Goal: Task Accomplishment & Management: Use online tool/utility

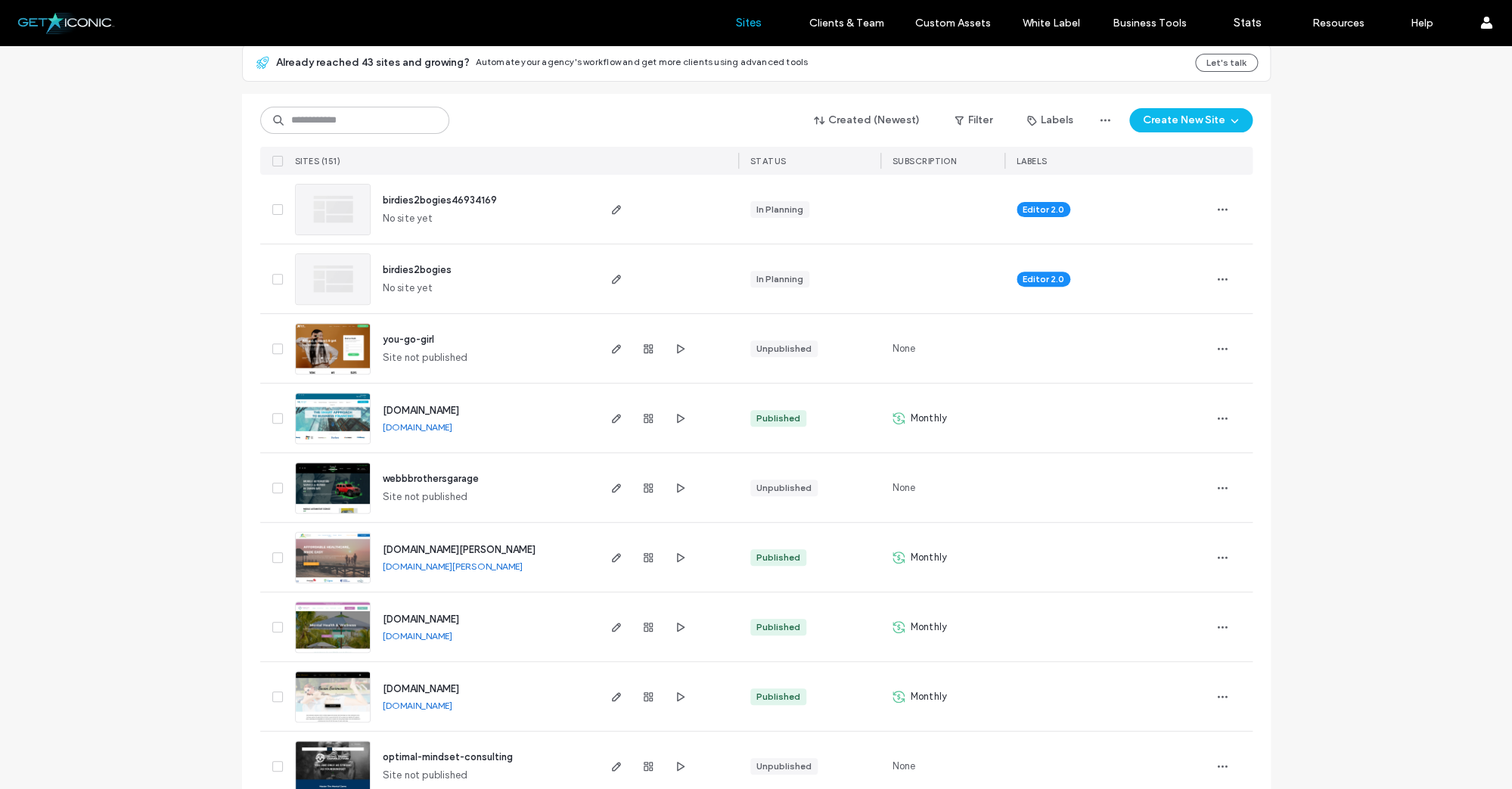
scroll to position [160, 0]
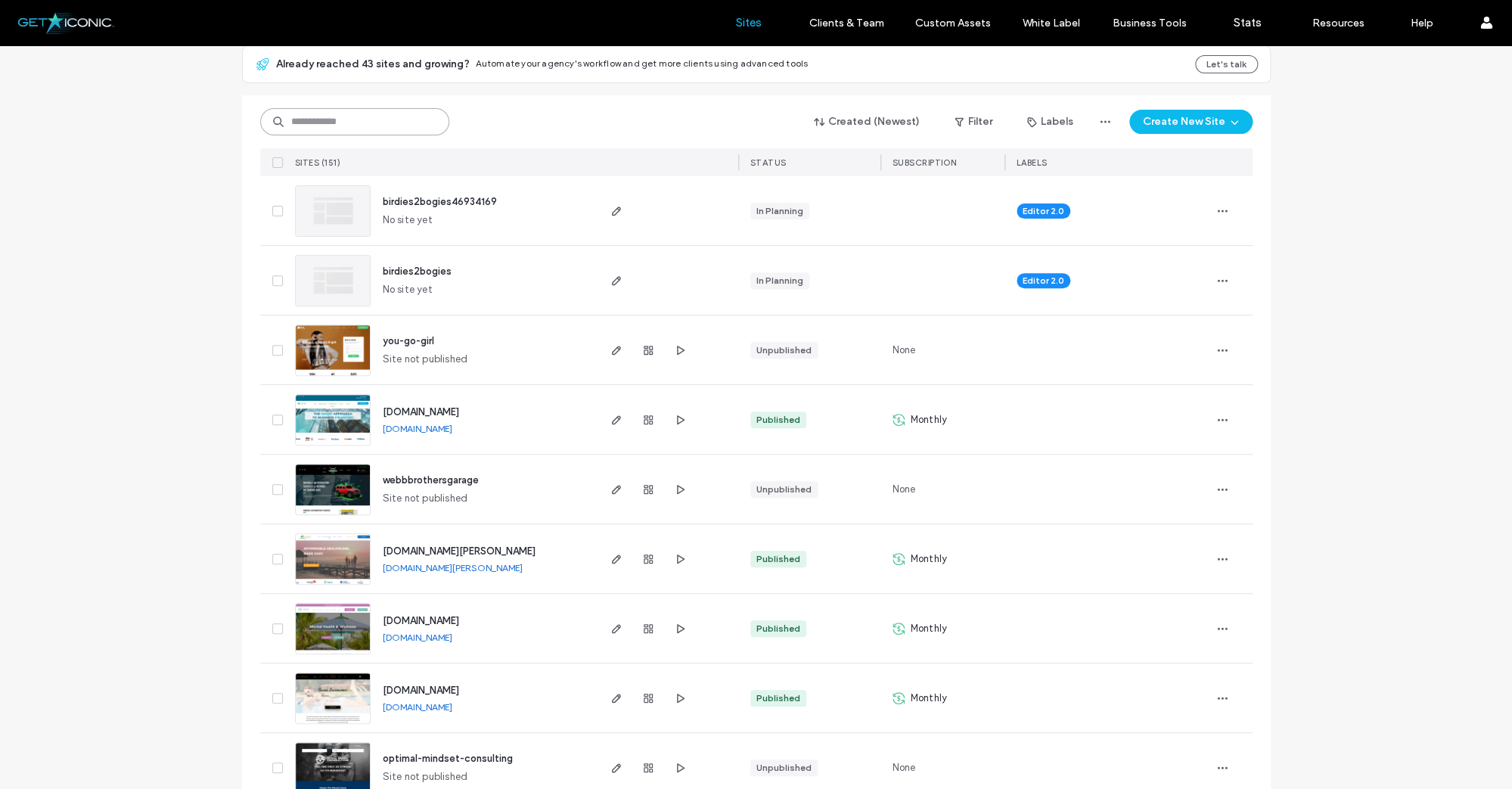
click at [304, 121] on input at bounding box center [355, 121] width 189 height 27
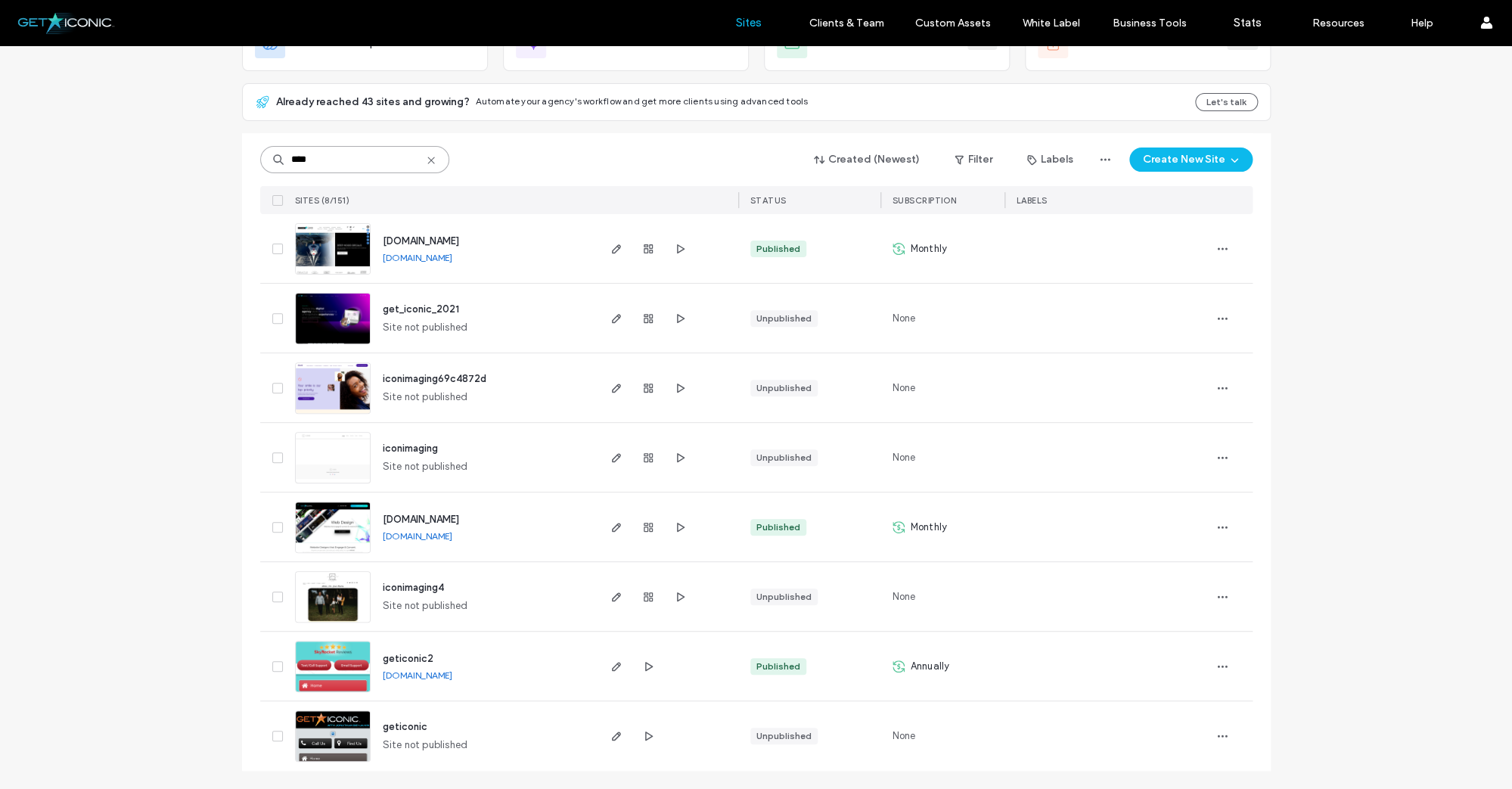
scroll to position [122, 0]
type input "****"
click at [338, 242] on img at bounding box center [333, 275] width 74 height 103
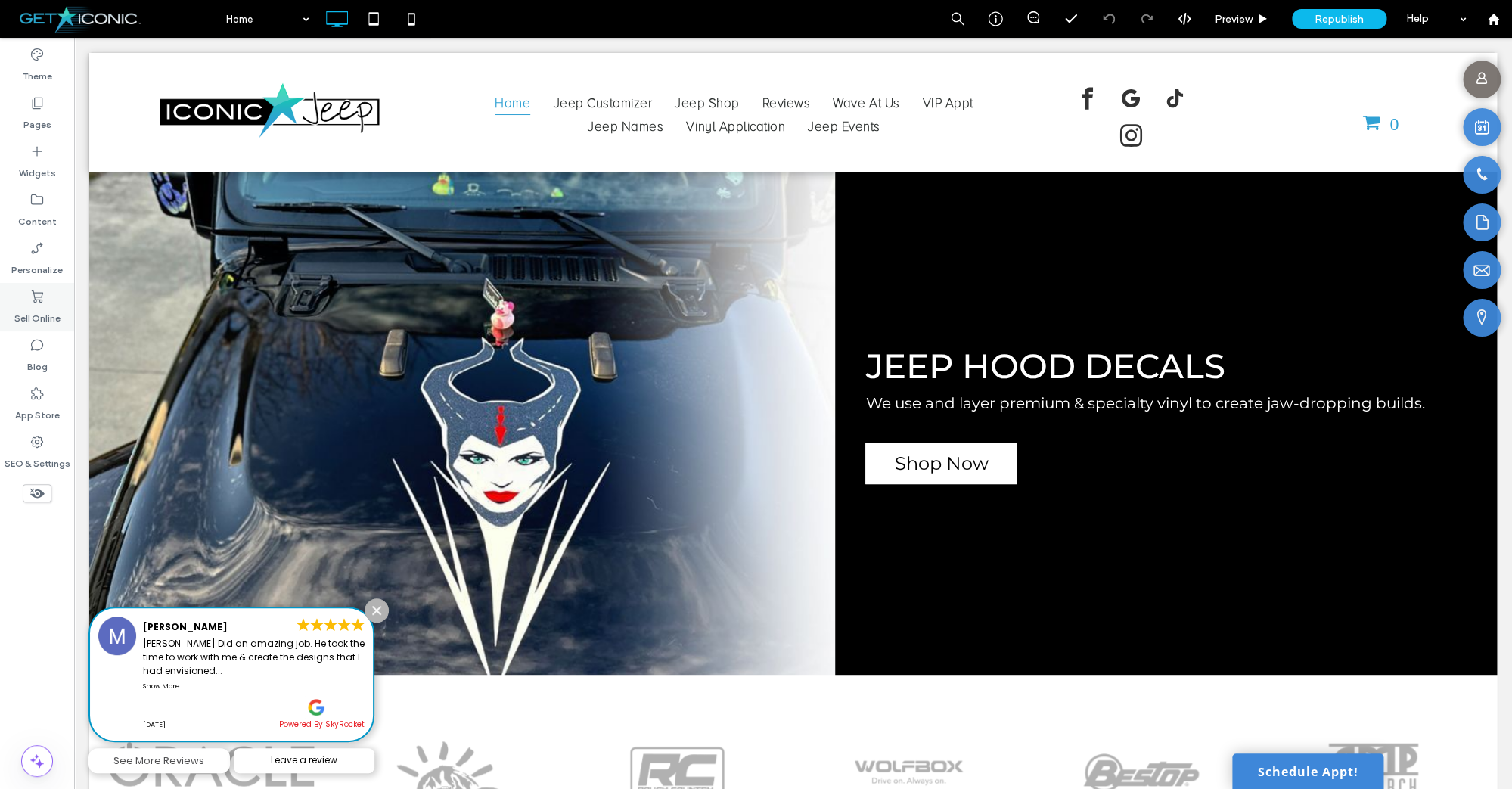
click at [39, 294] on icon at bounding box center [37, 297] width 15 height 15
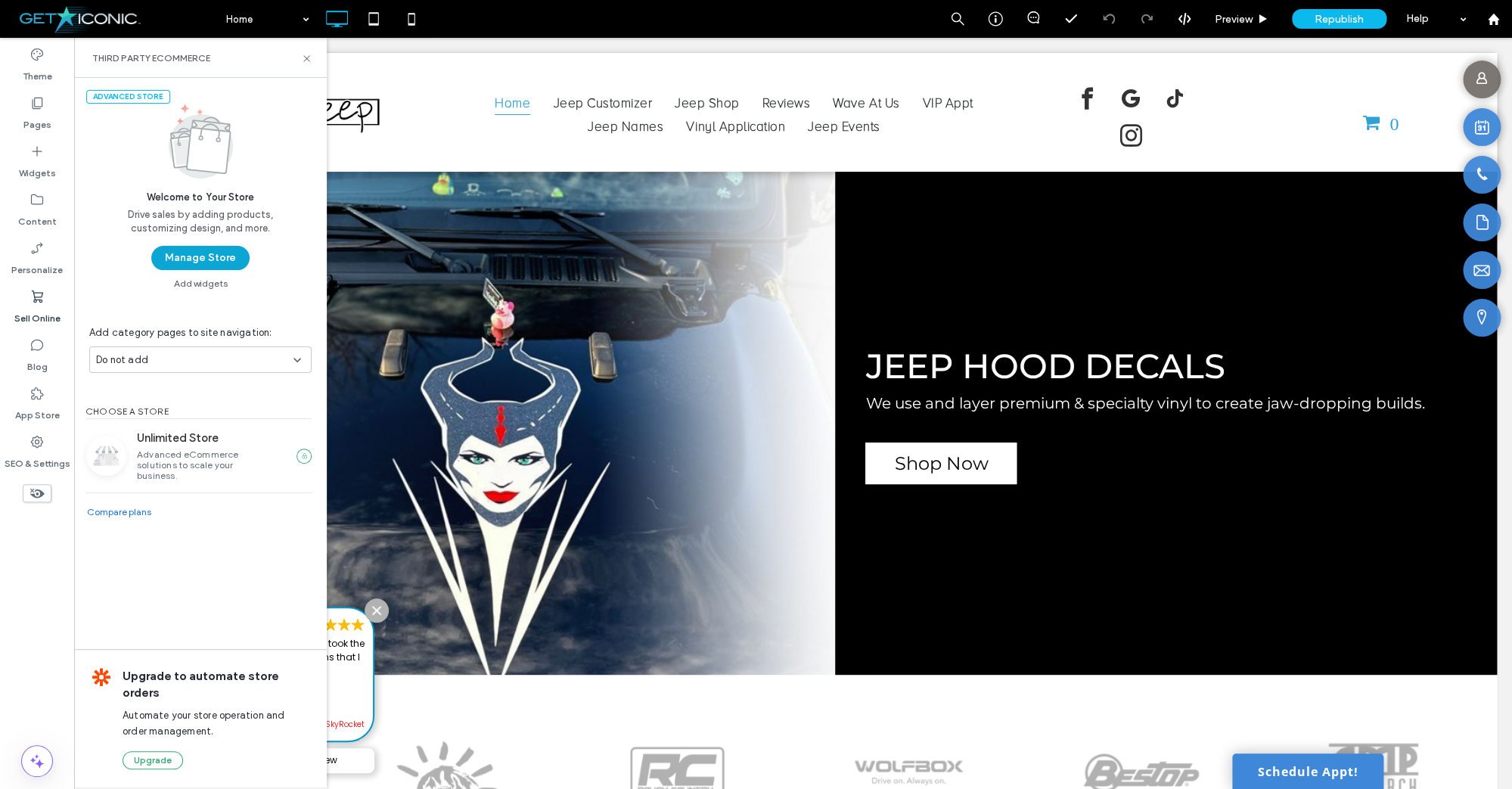
click at [224, 260] on button "Manage Store" at bounding box center [201, 258] width 99 height 24
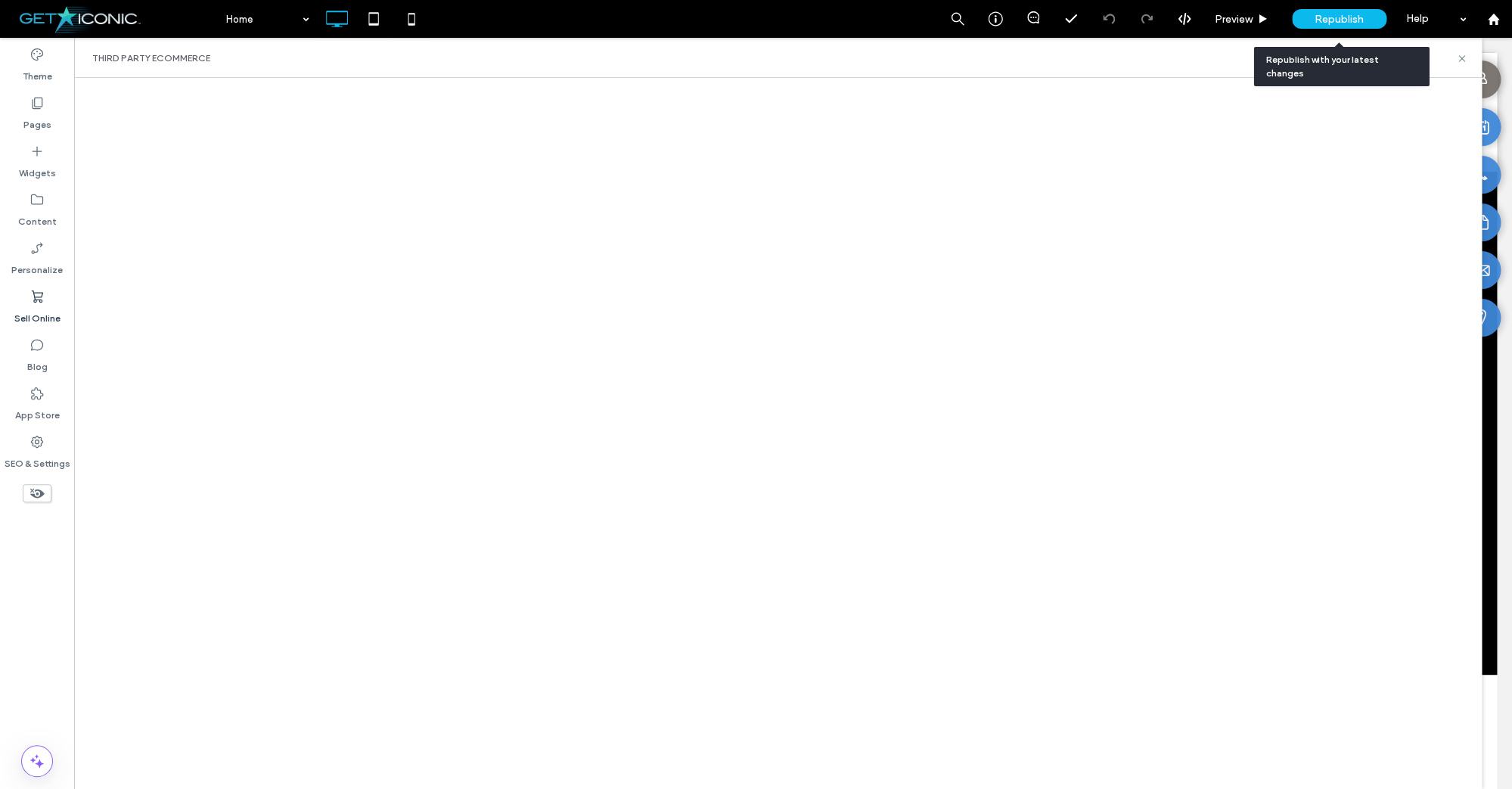
click at [1336, 25] on span "Republish" at bounding box center [1339, 20] width 49 height 13
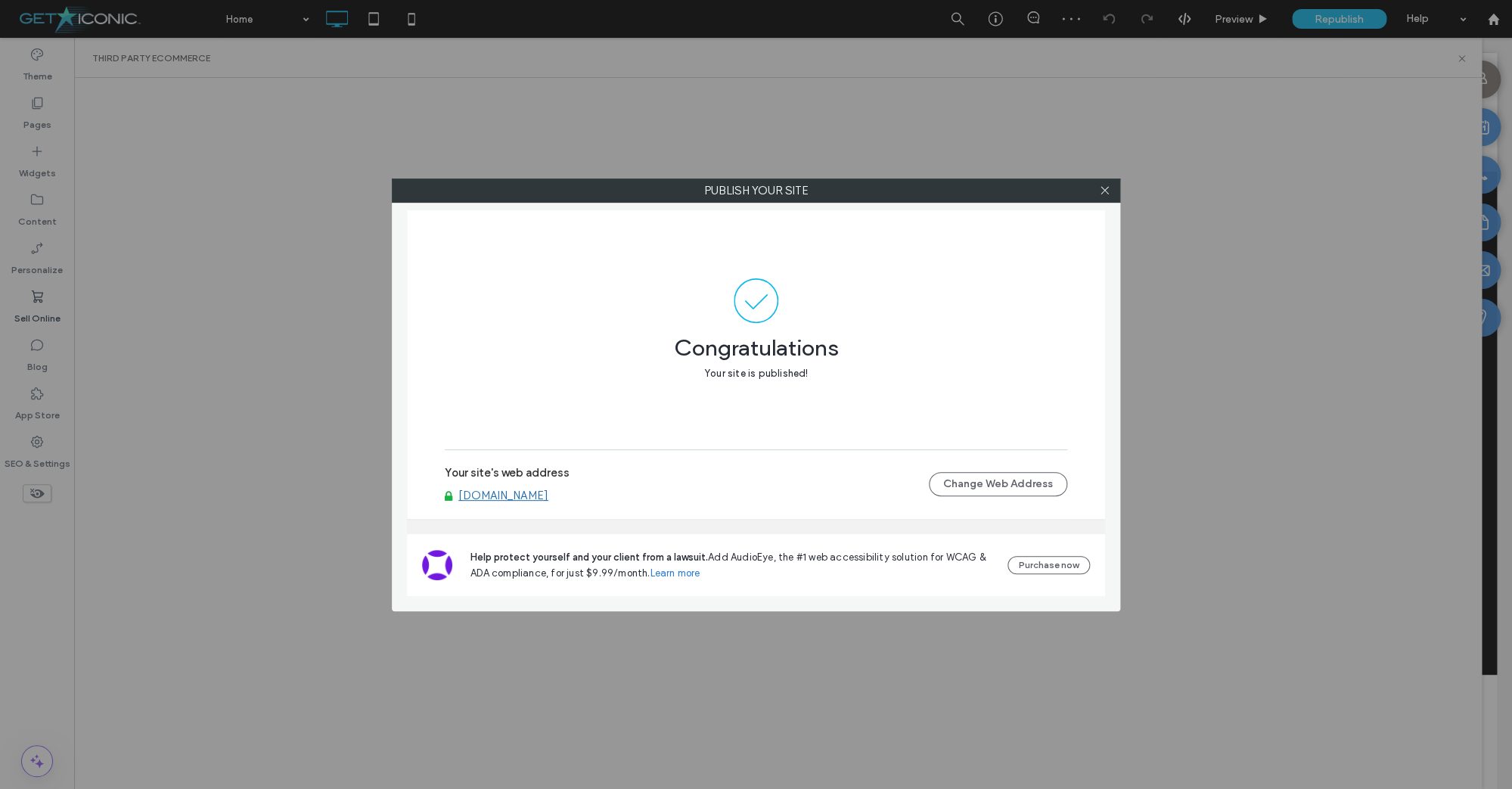
click at [1111, 188] on div at bounding box center [1104, 191] width 22 height 22
click at [1102, 192] on icon at bounding box center [1104, 190] width 11 height 11
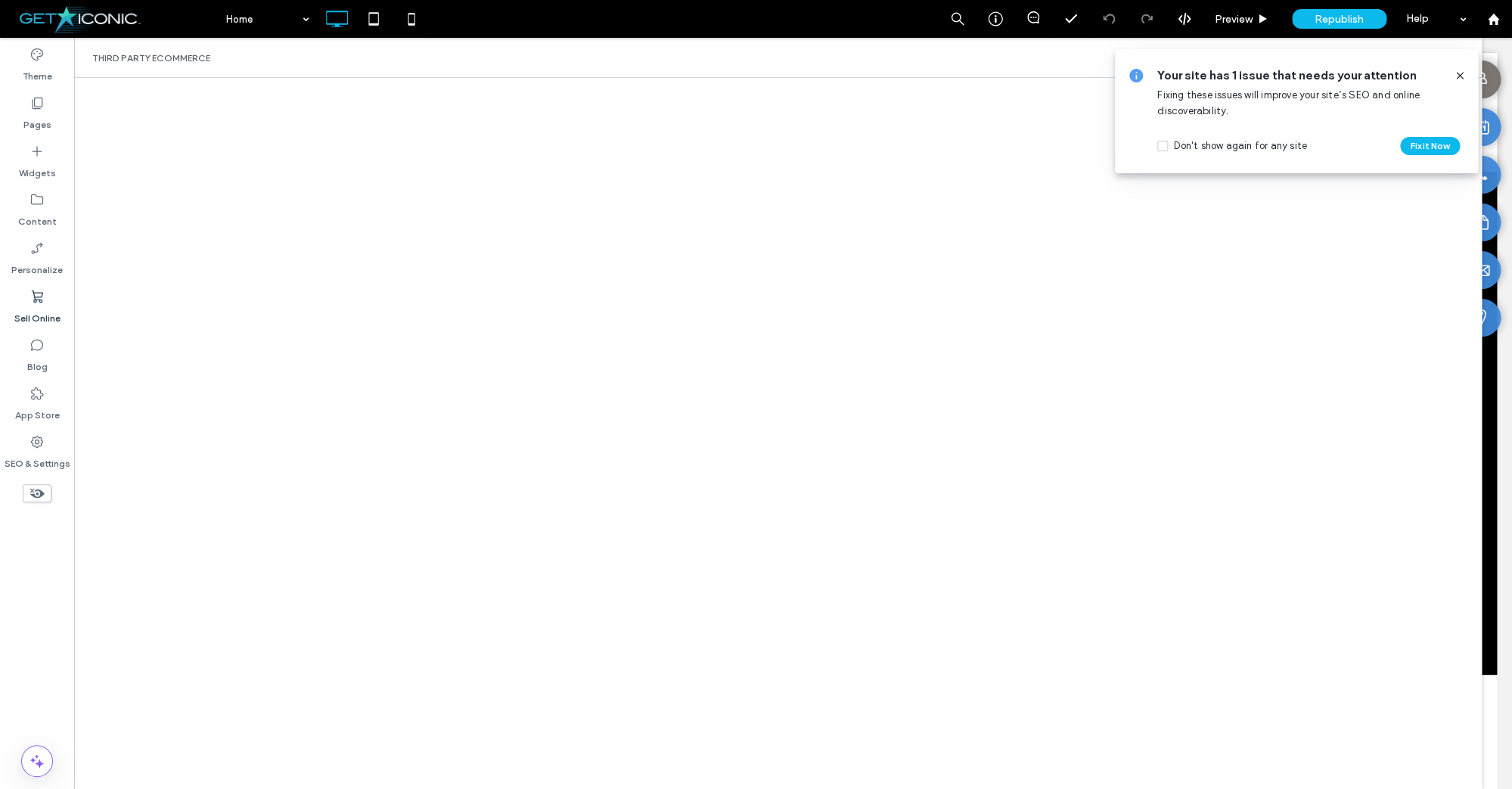
click at [1461, 74] on icon at bounding box center [1460, 75] width 12 height 12
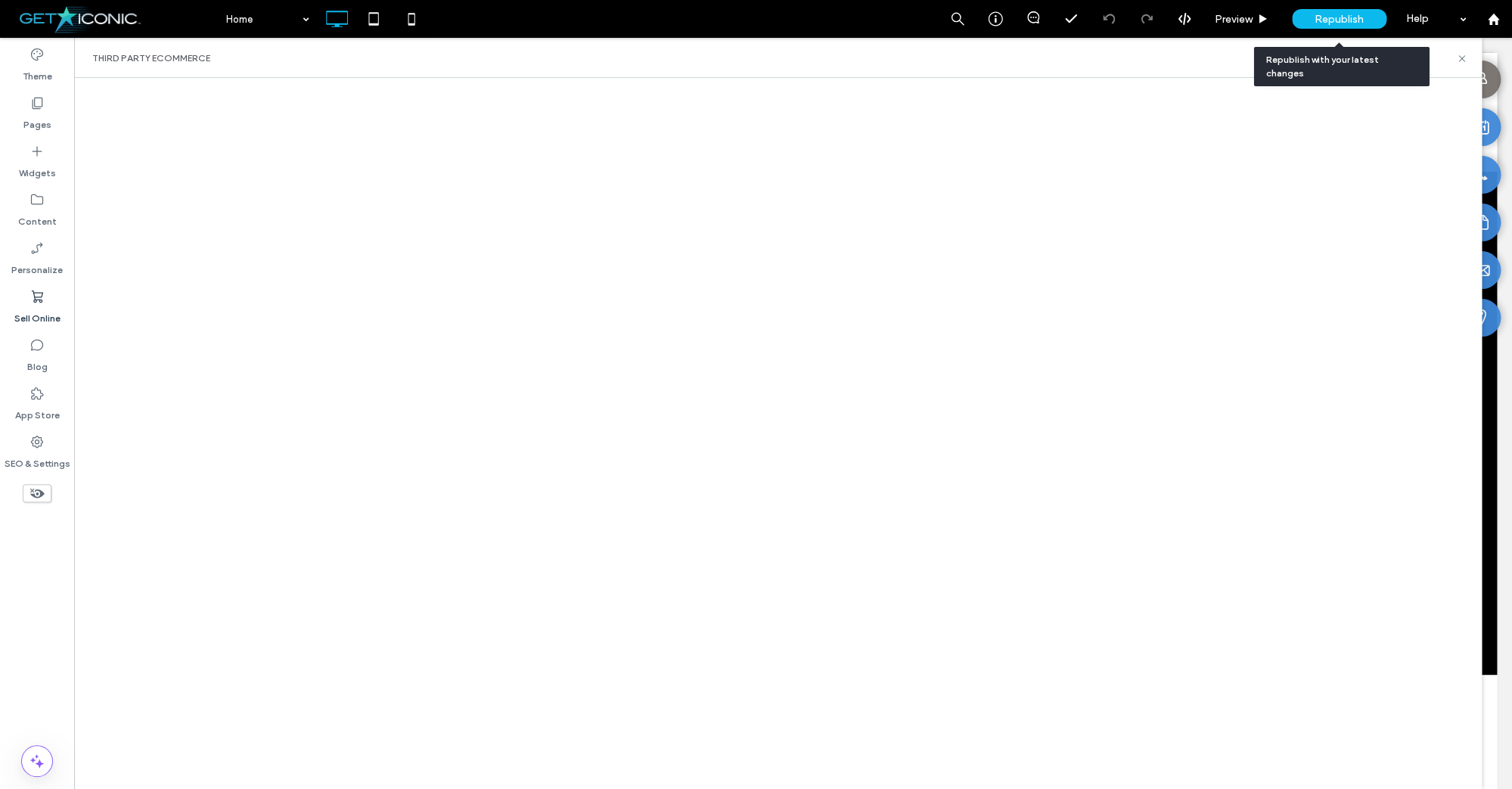
click at [1351, 20] on span "Republish" at bounding box center [1339, 20] width 49 height 13
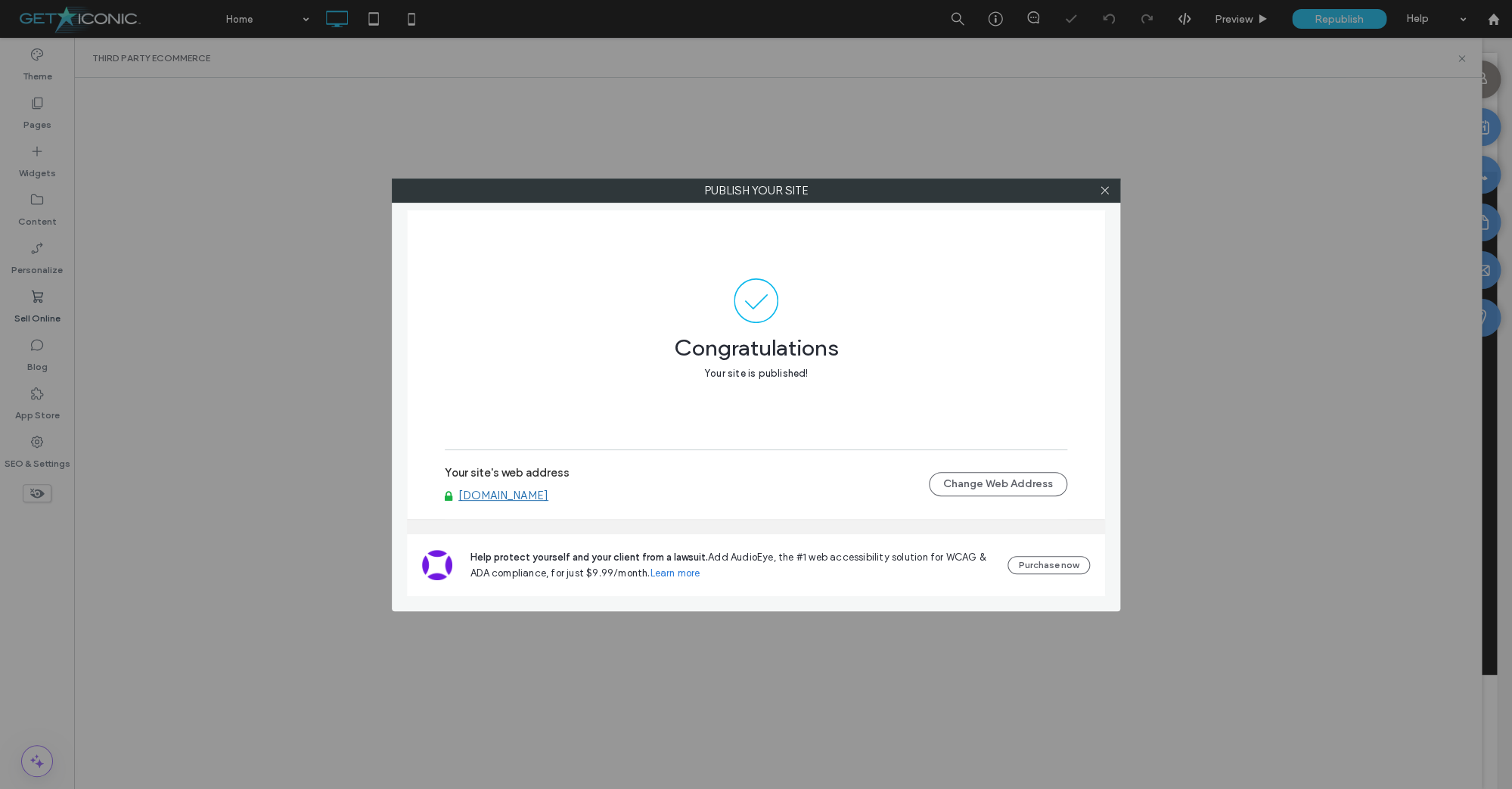
click at [369, 107] on div "Publish your site Congratulations Your site is published! Your site's web addre…" at bounding box center [756, 394] width 1512 height 789
click at [1106, 194] on icon at bounding box center [1104, 190] width 11 height 11
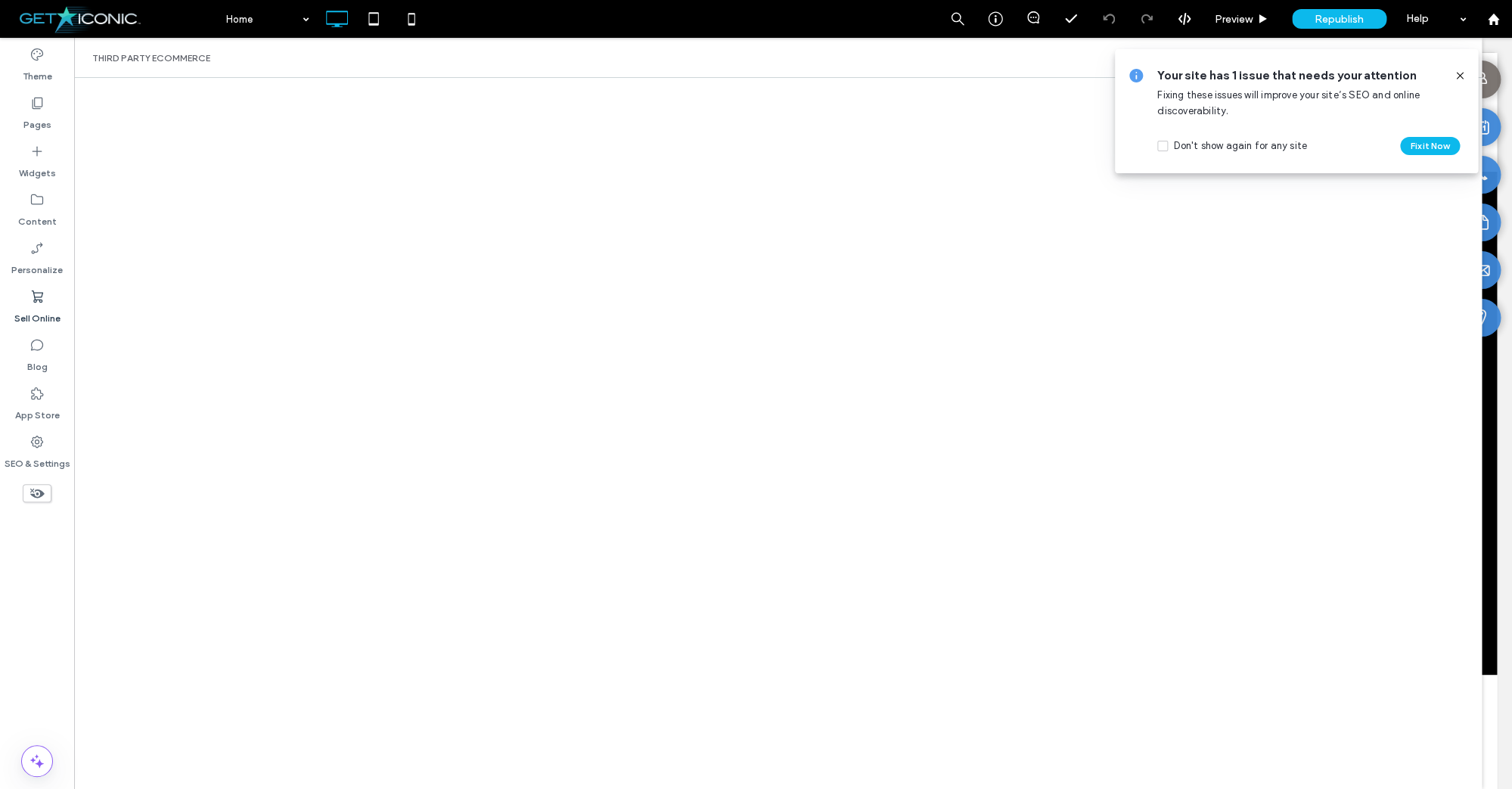
click at [1463, 75] on icon at bounding box center [1460, 75] width 12 height 12
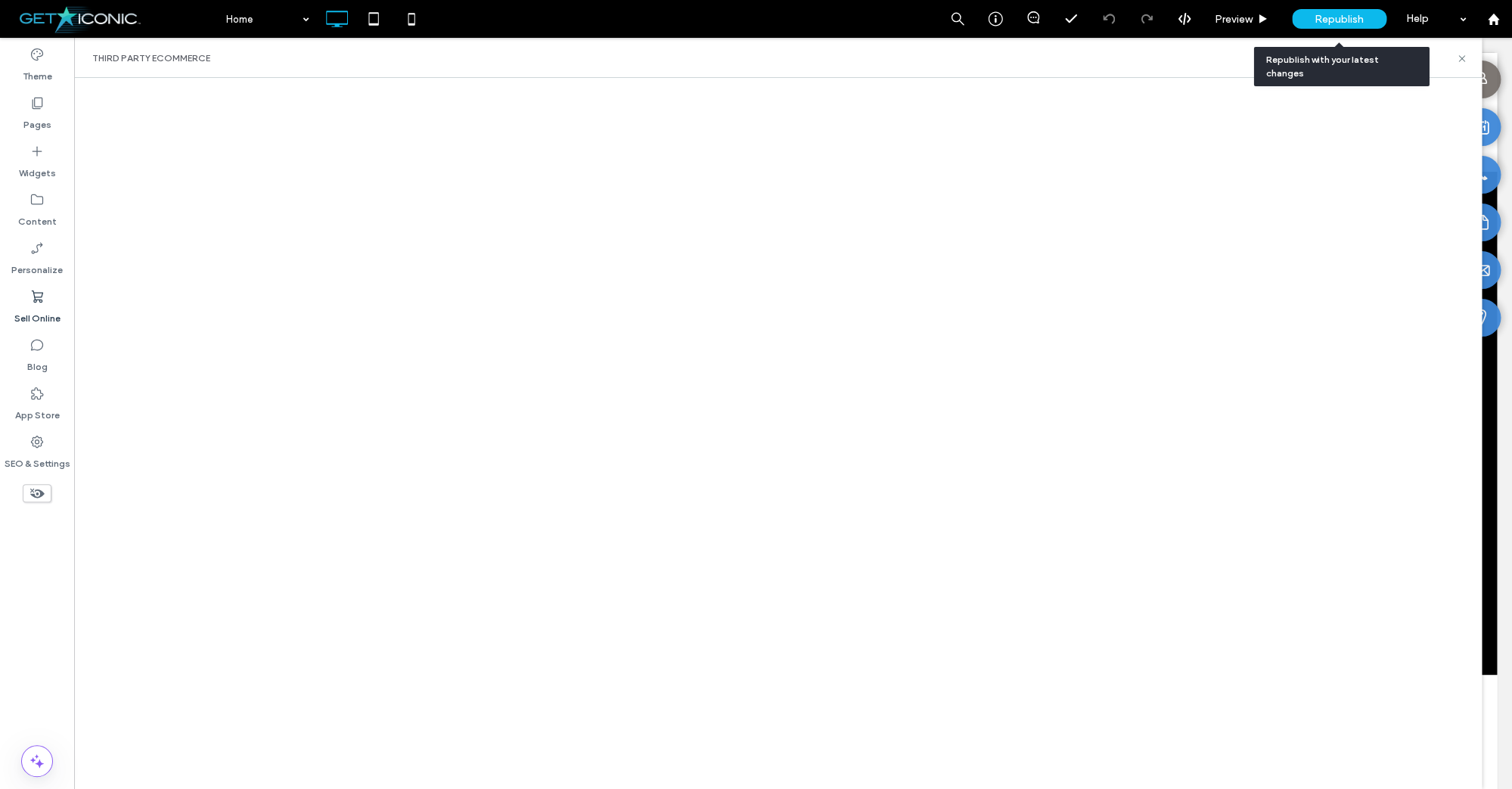
click at [1325, 22] on span "Republish" at bounding box center [1339, 20] width 49 height 13
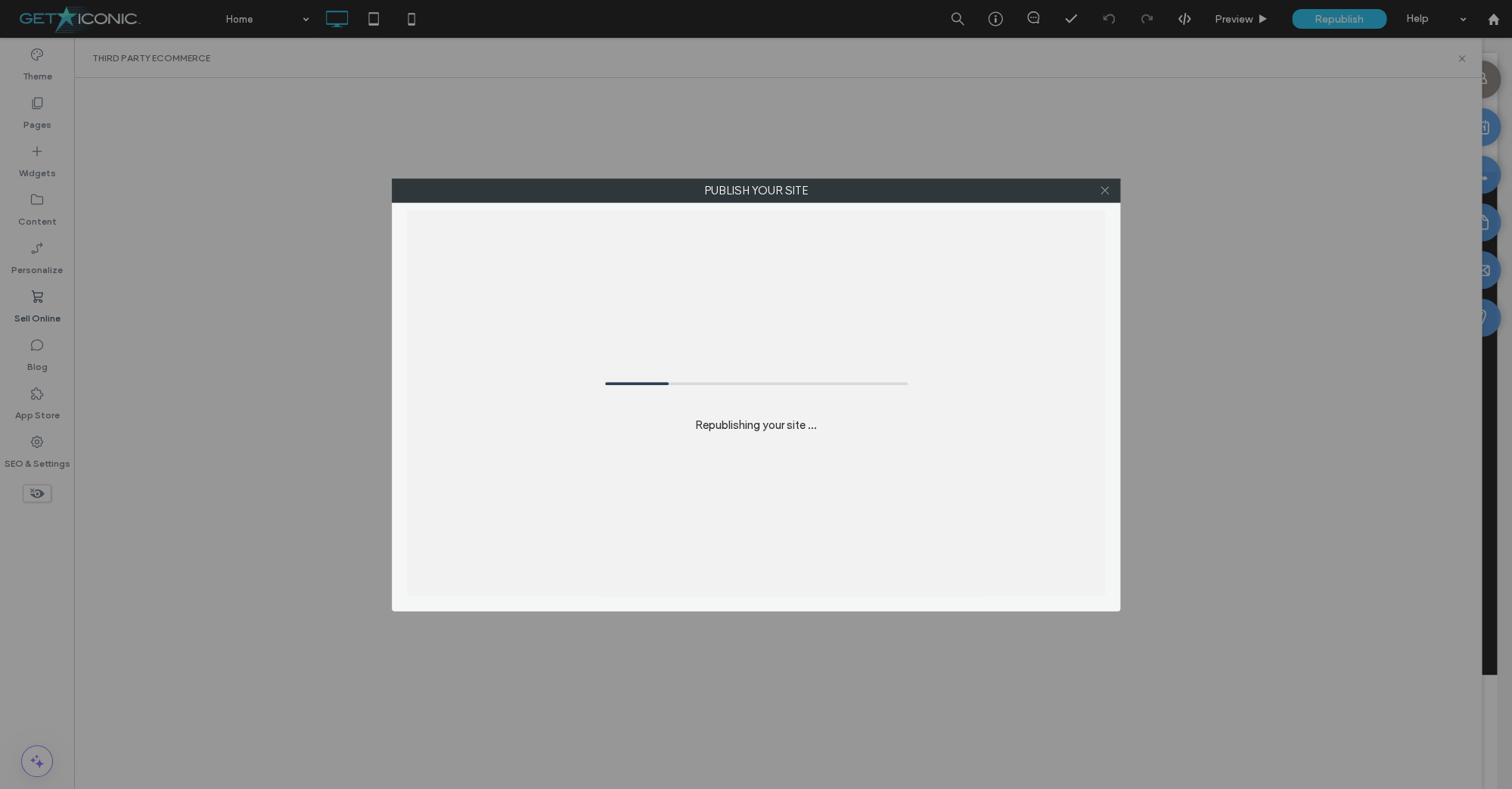
click at [1104, 193] on icon at bounding box center [1104, 190] width 11 height 11
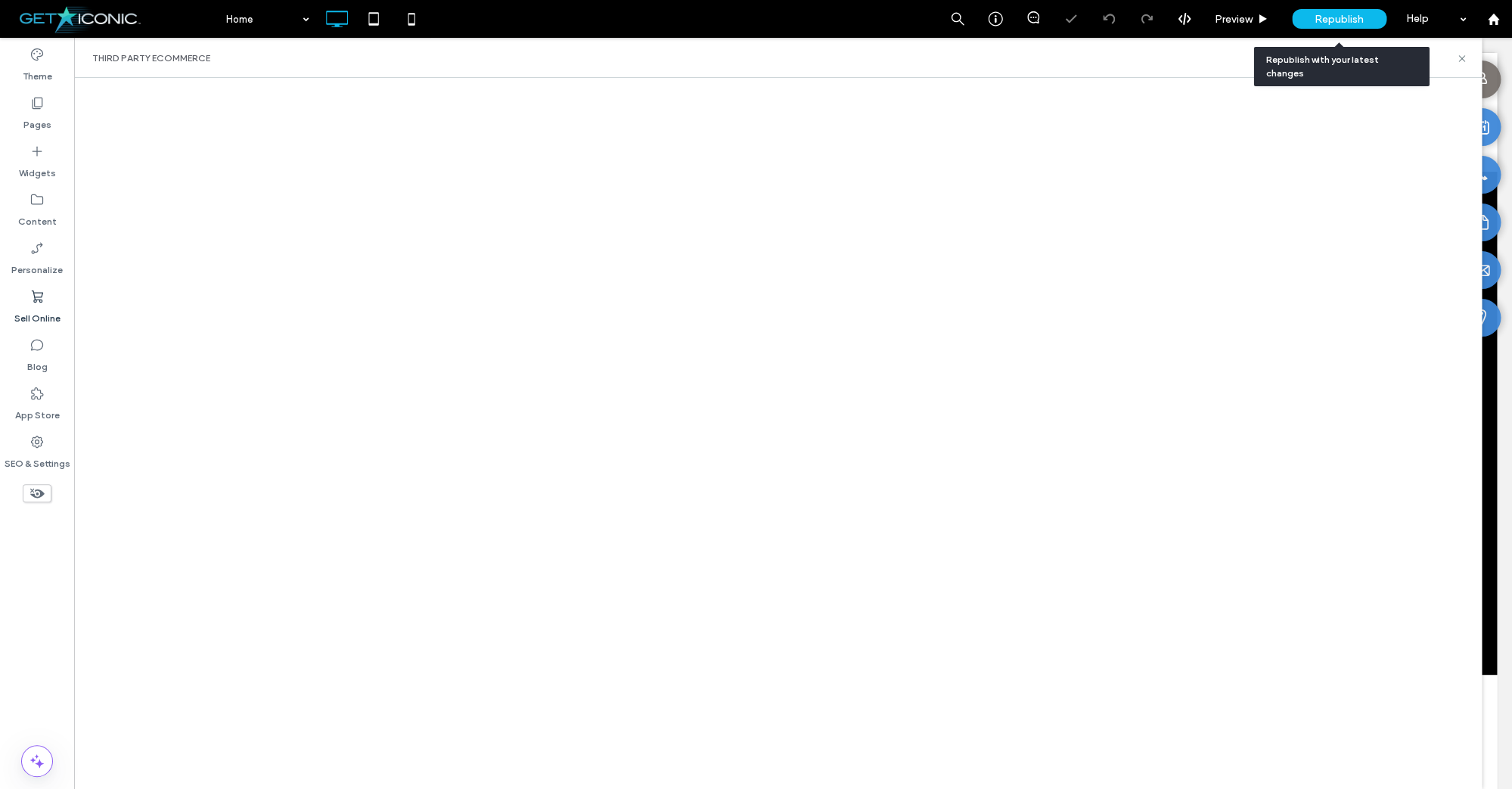
click at [1345, 13] on span "Republish" at bounding box center [1339, 20] width 49 height 13
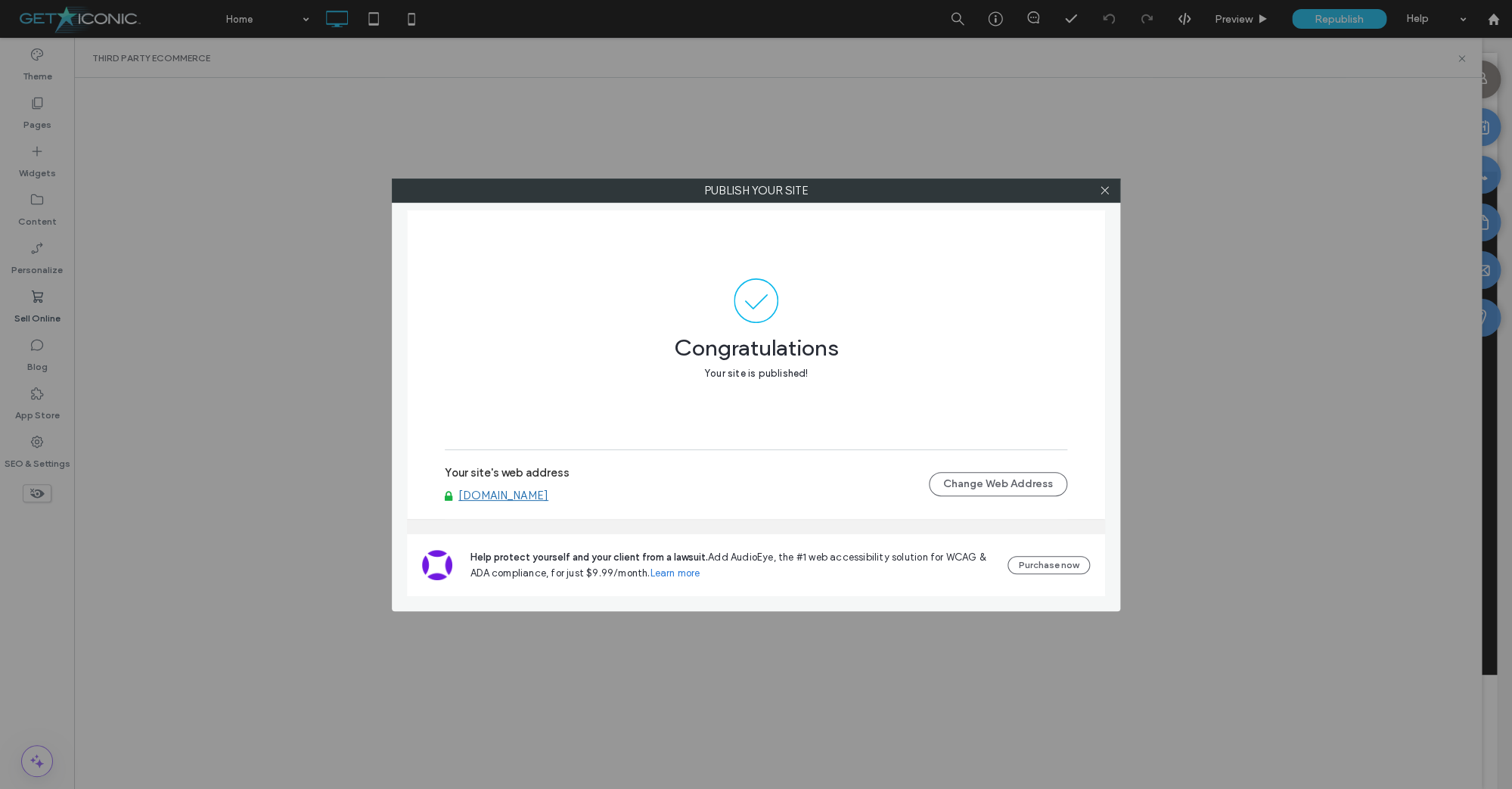
click at [1049, 200] on label "Publish your site" at bounding box center [756, 191] width 727 height 22
click at [1106, 194] on icon at bounding box center [1104, 190] width 11 height 11
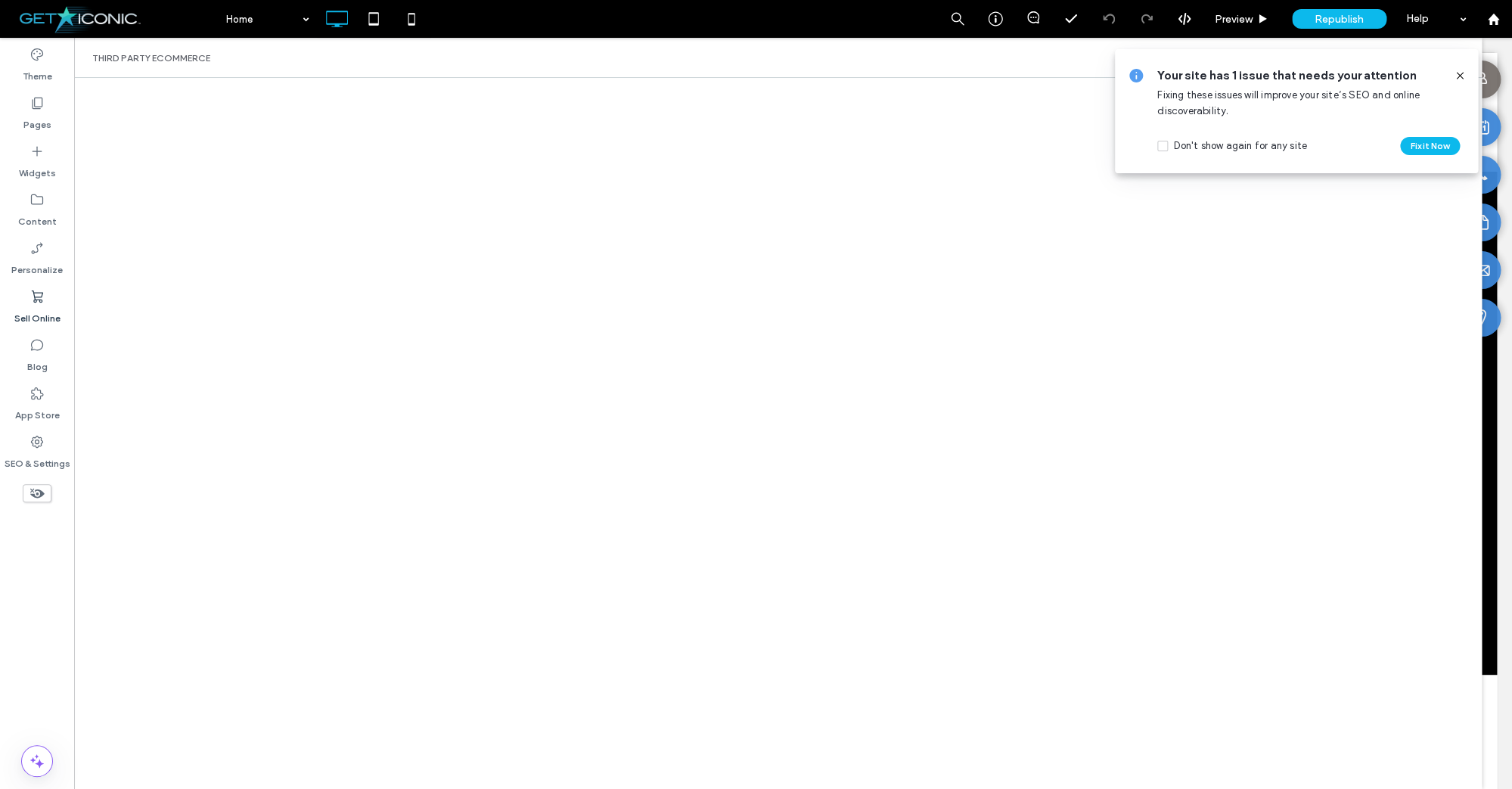
click at [1459, 75] on icon at bounding box center [1460, 75] width 12 height 12
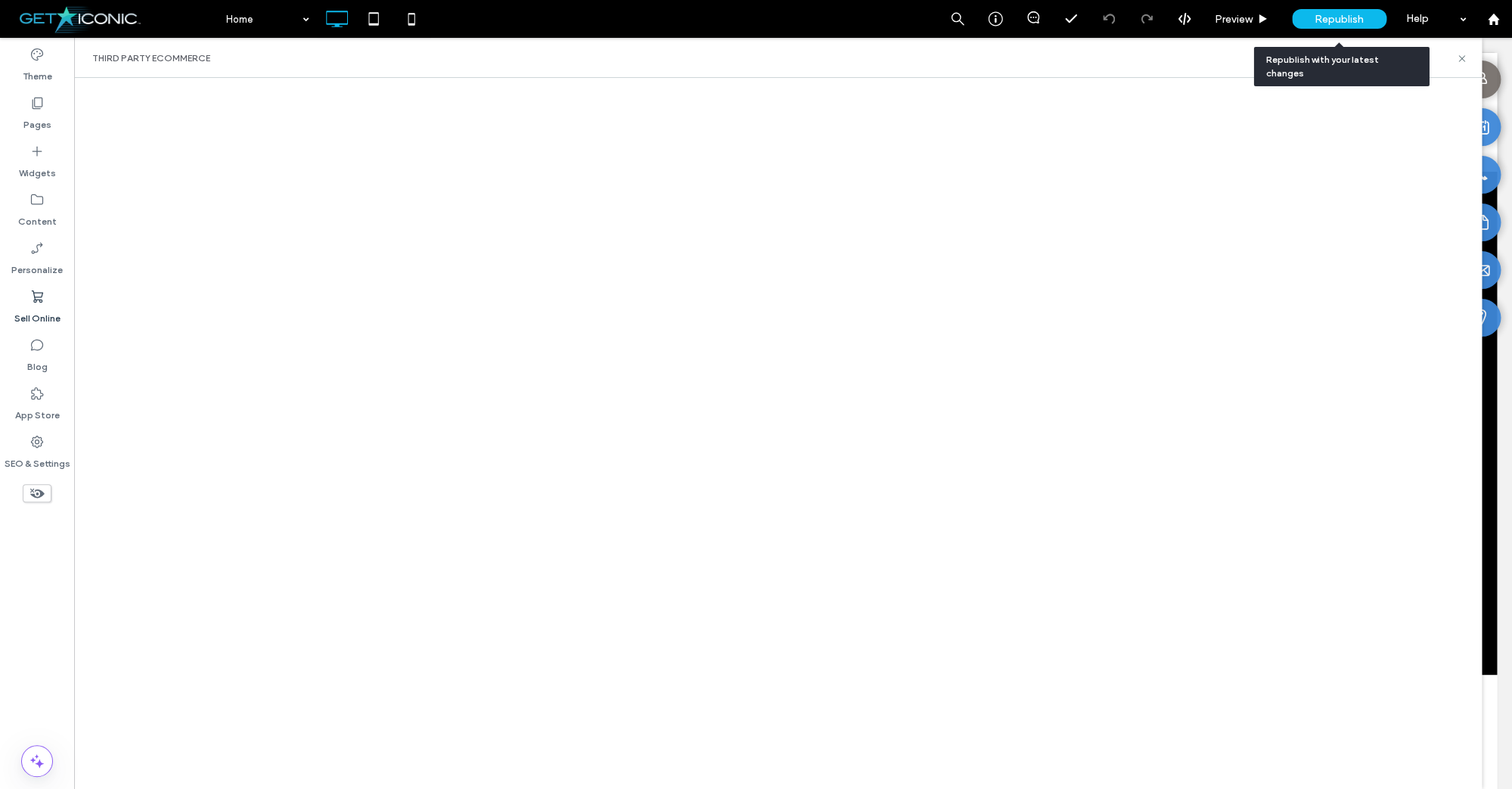
click at [1337, 20] on span "Republish" at bounding box center [1339, 20] width 49 height 13
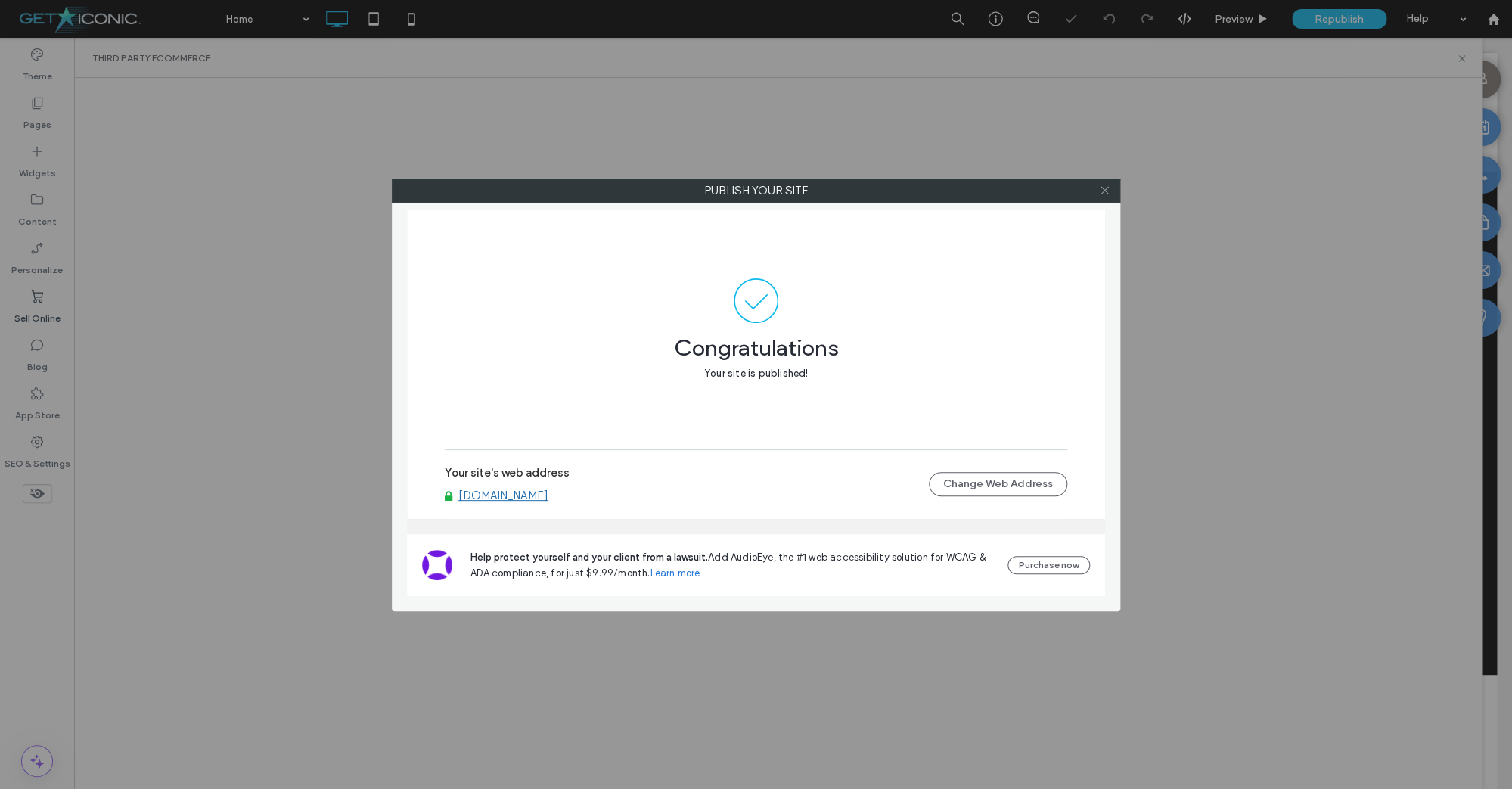
click at [1107, 190] on icon at bounding box center [1104, 190] width 11 height 11
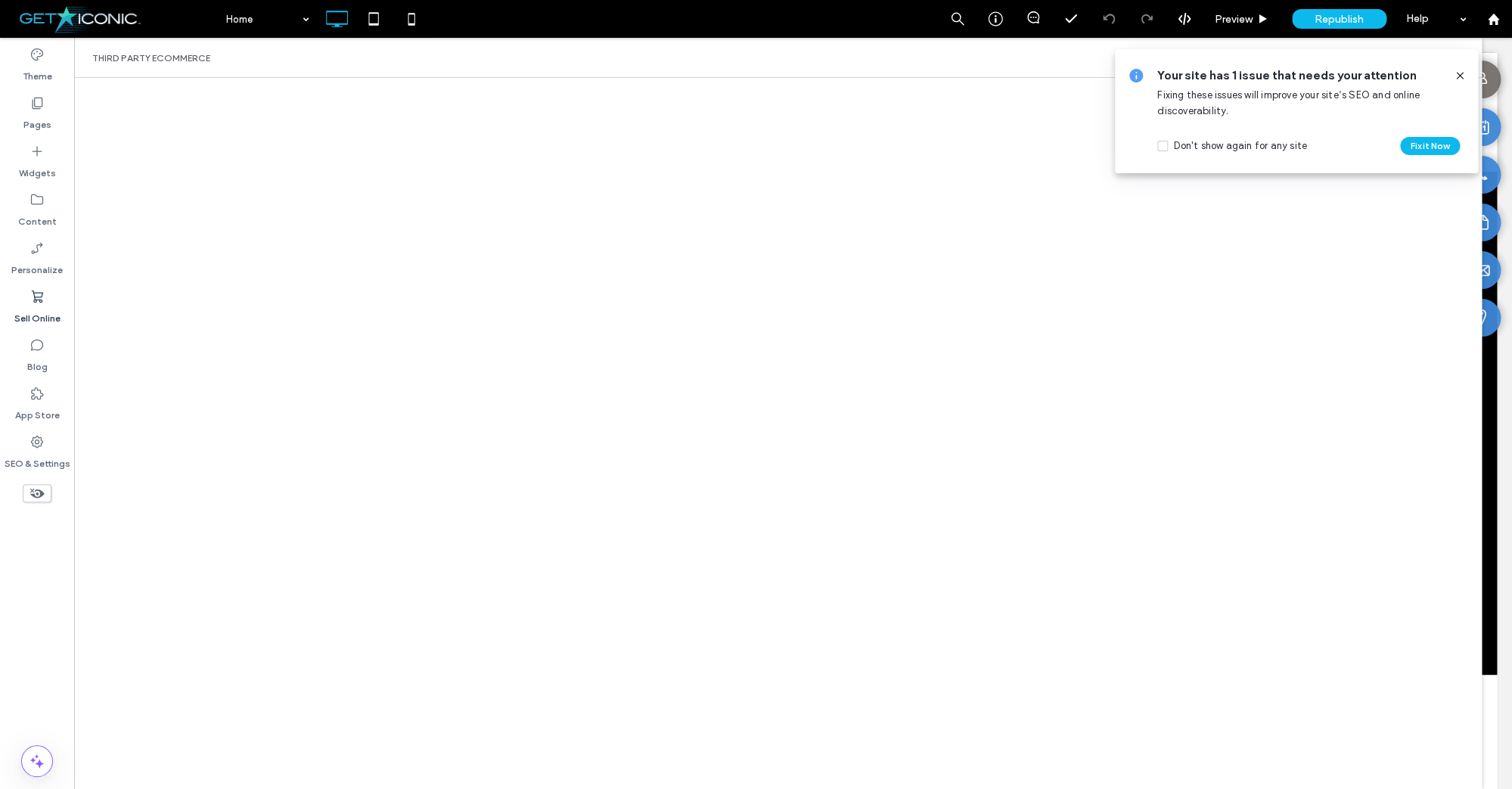
click at [1460, 77] on icon at bounding box center [1460, 75] width 12 height 12
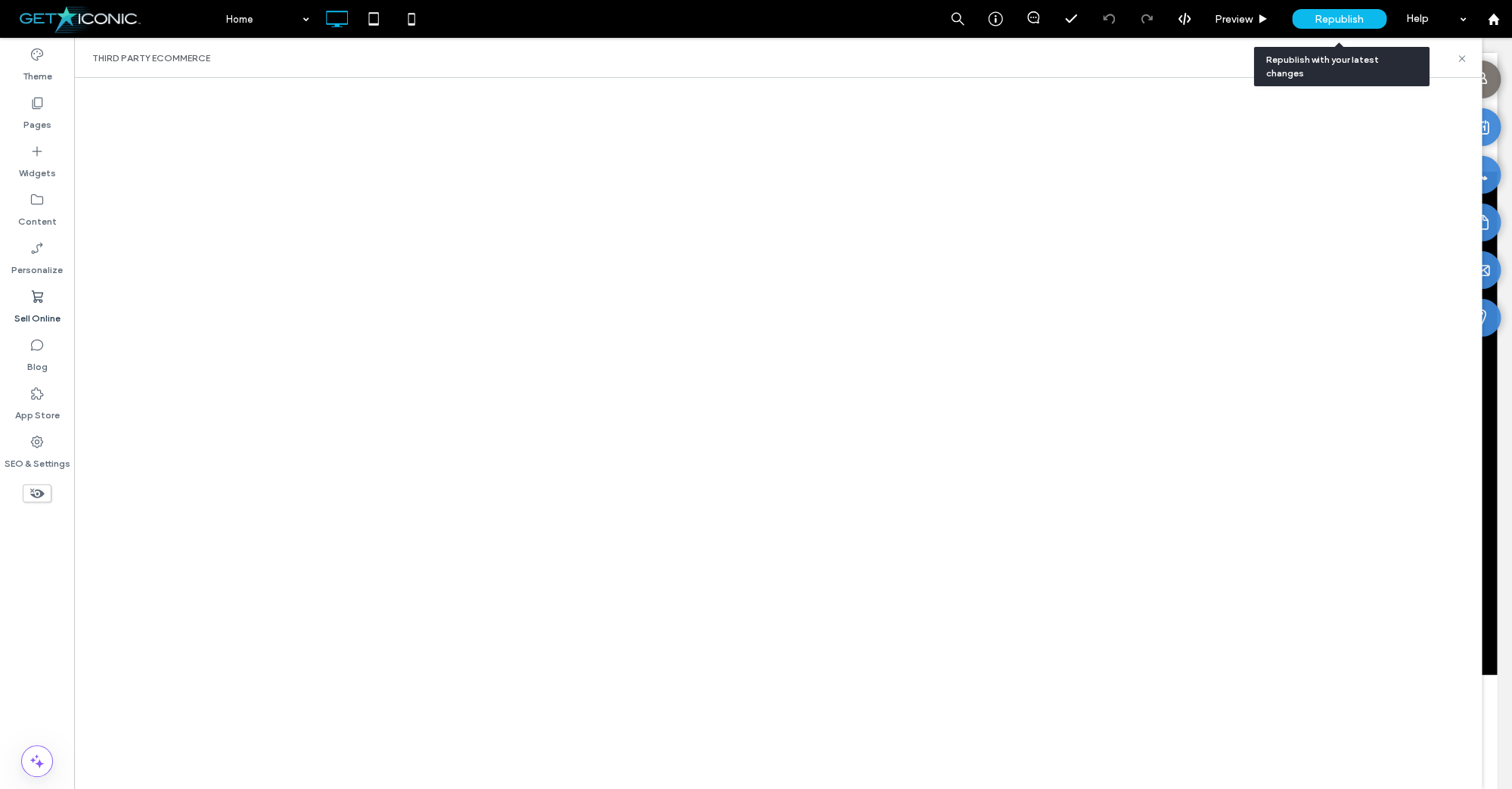
click at [1327, 19] on span "Republish" at bounding box center [1339, 20] width 49 height 13
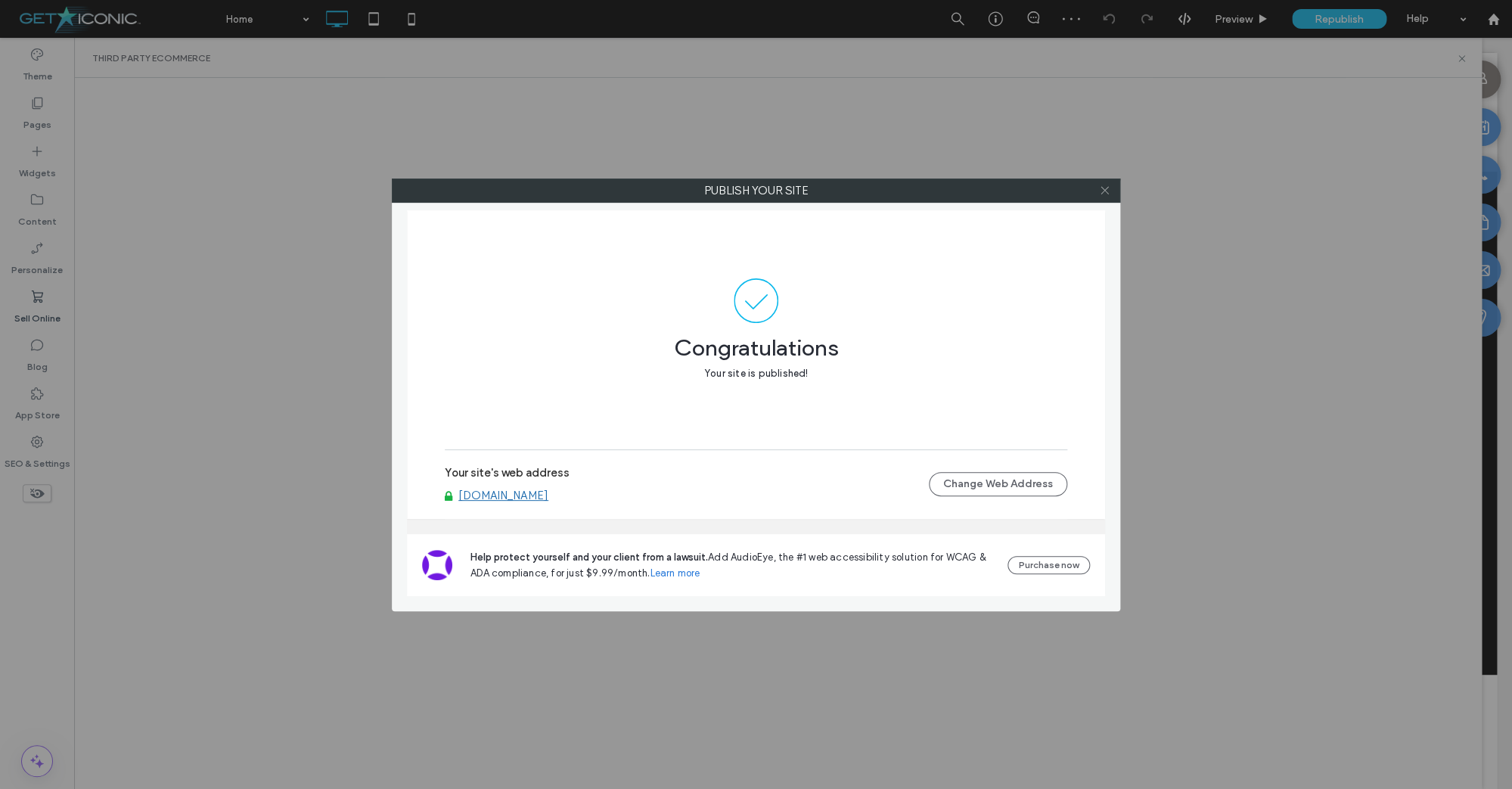
click at [1104, 193] on icon at bounding box center [1104, 190] width 11 height 11
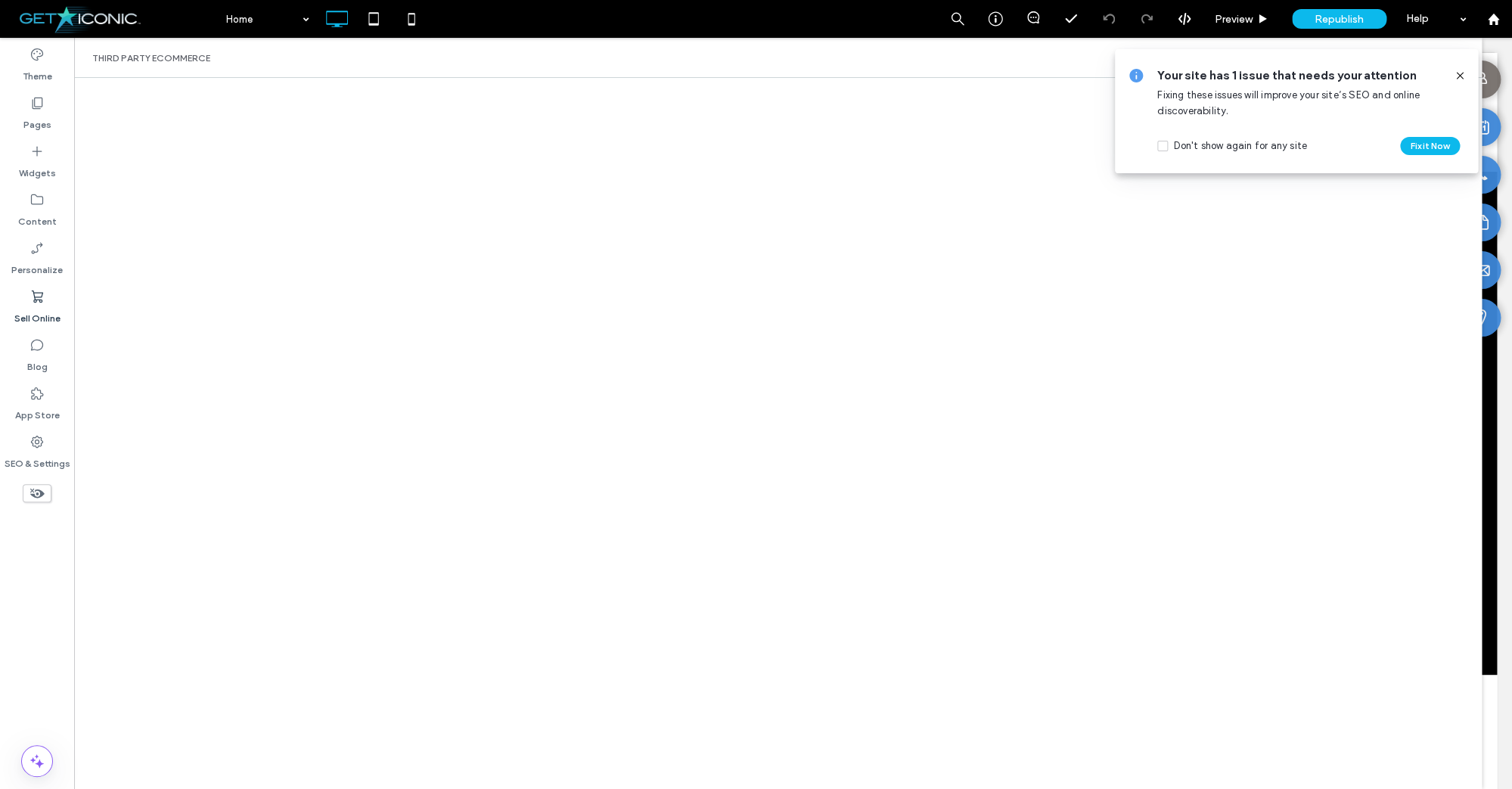
click at [1462, 75] on icon at bounding box center [1460, 75] width 12 height 12
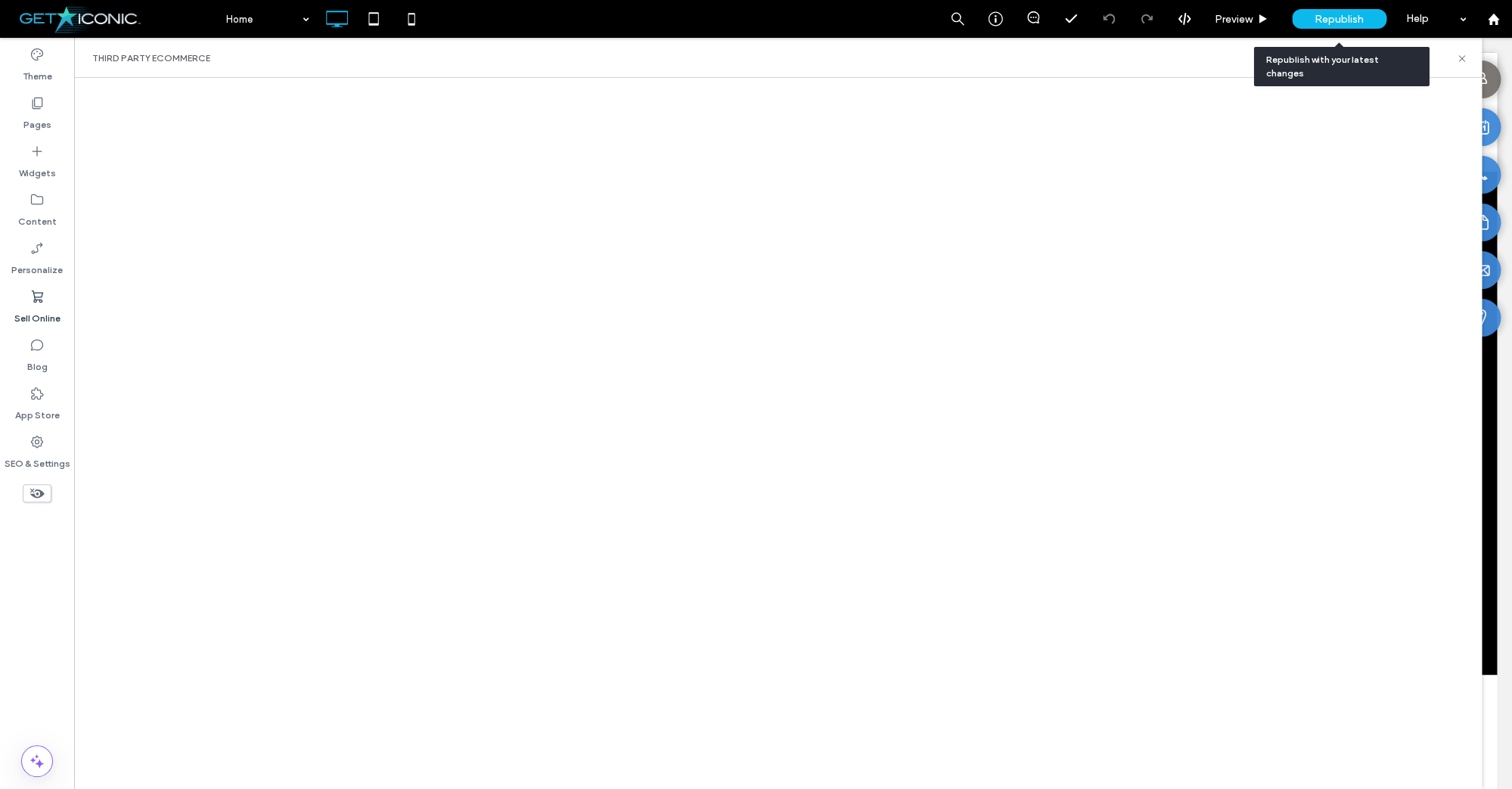
click at [1333, 20] on span "Republish" at bounding box center [1339, 20] width 49 height 13
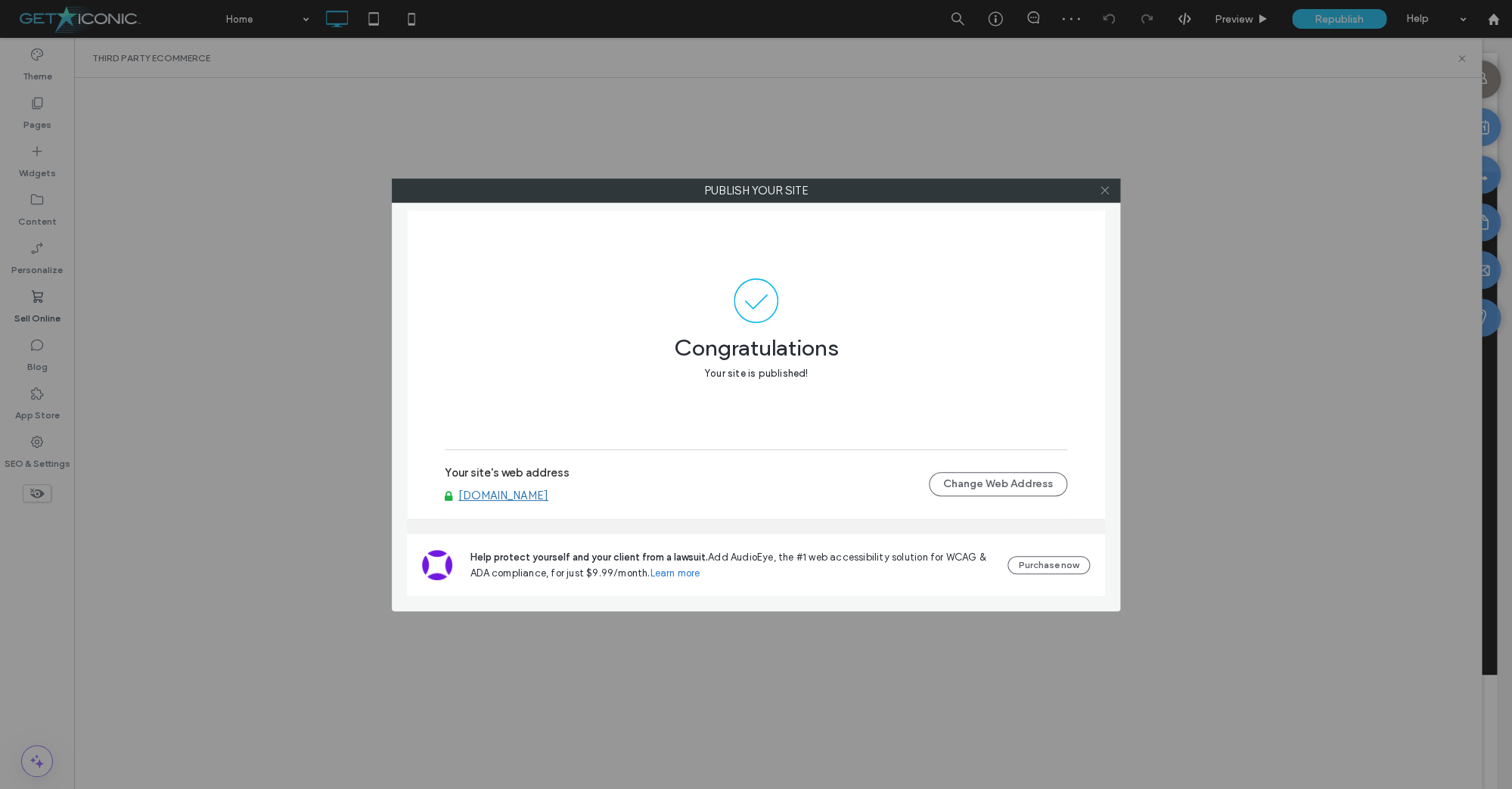
click at [1107, 193] on icon at bounding box center [1104, 190] width 11 height 11
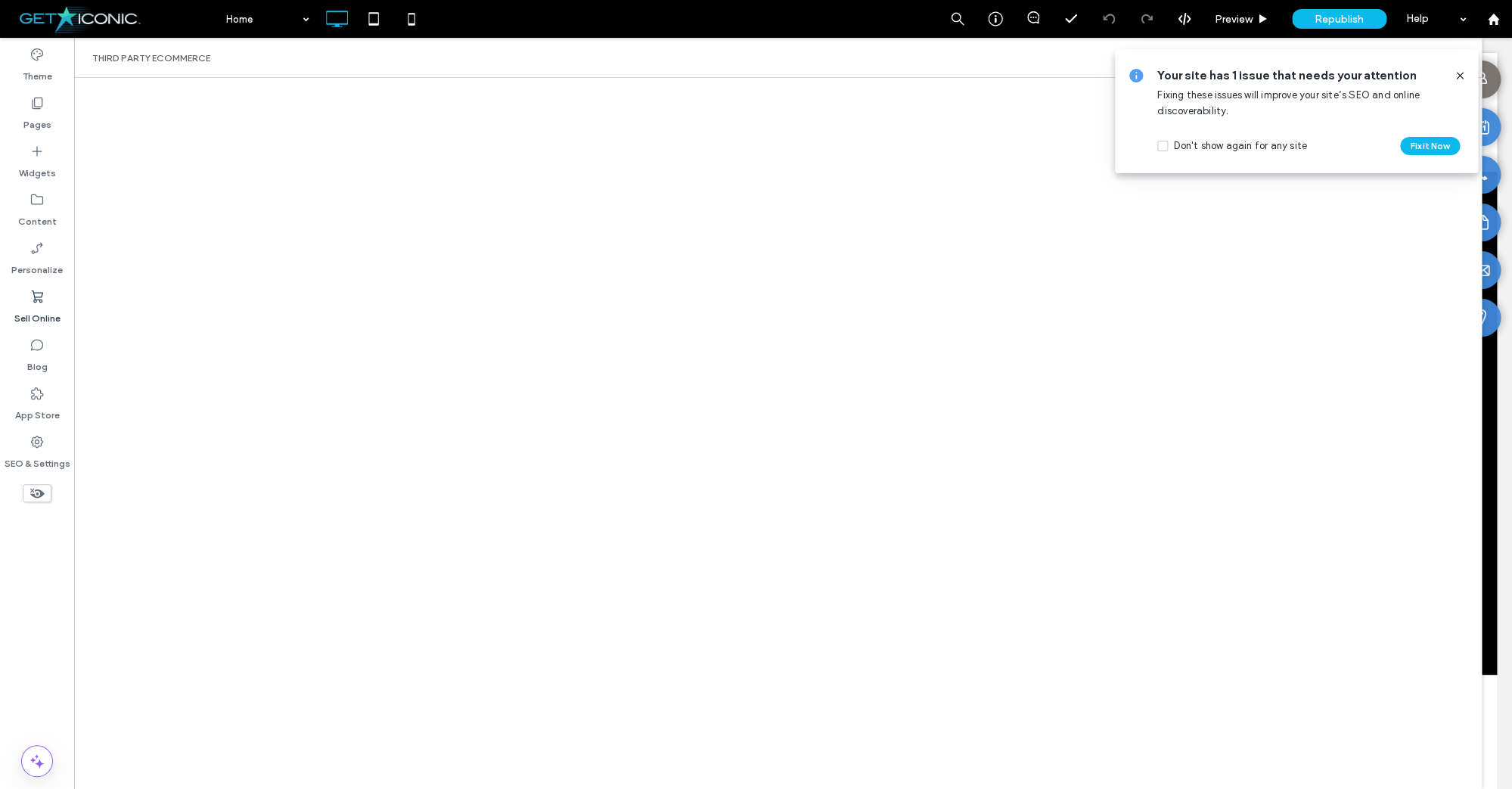
click at [1459, 74] on icon at bounding box center [1460, 75] width 12 height 12
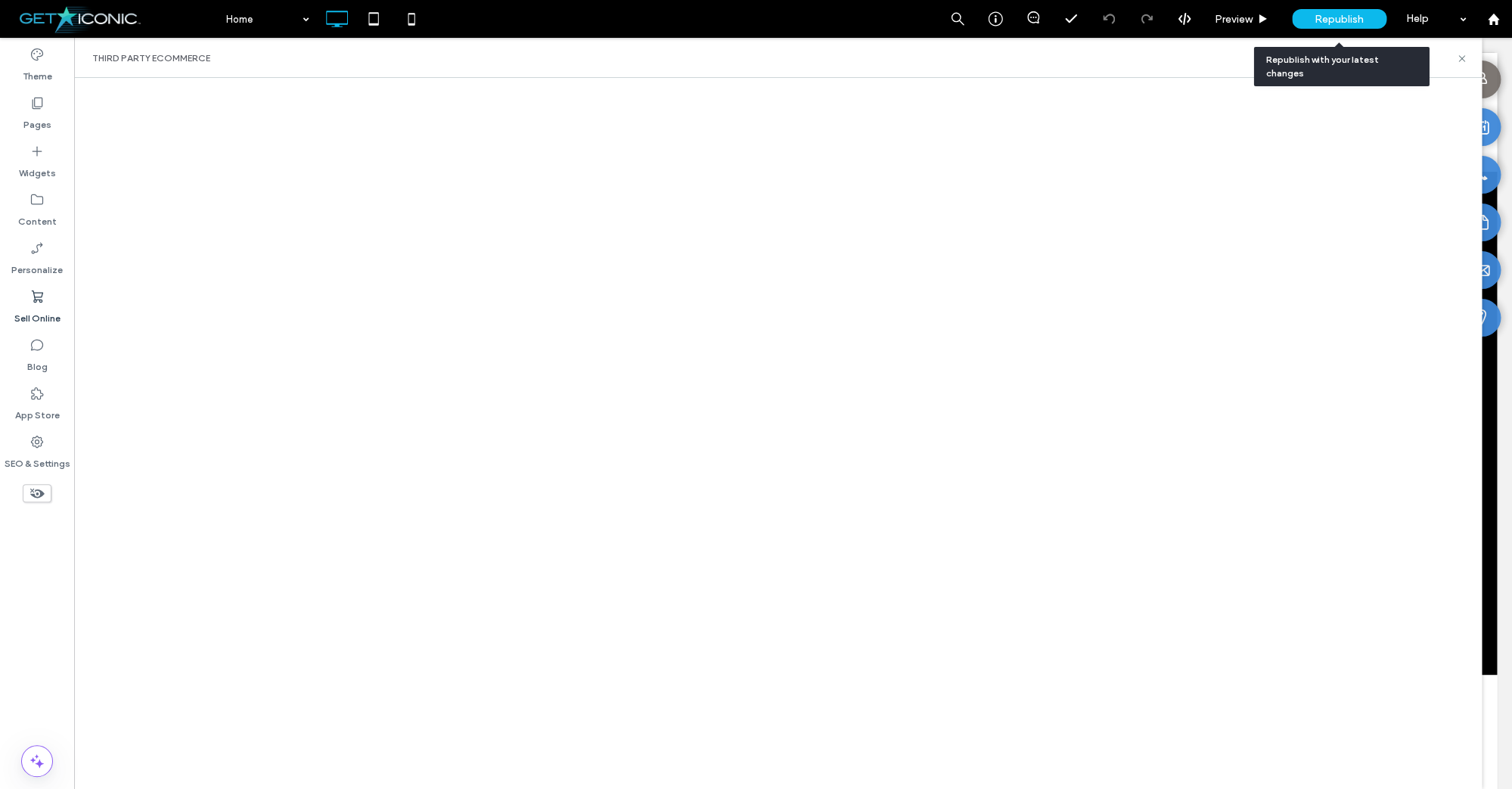
click at [1335, 19] on span "Republish" at bounding box center [1339, 20] width 49 height 13
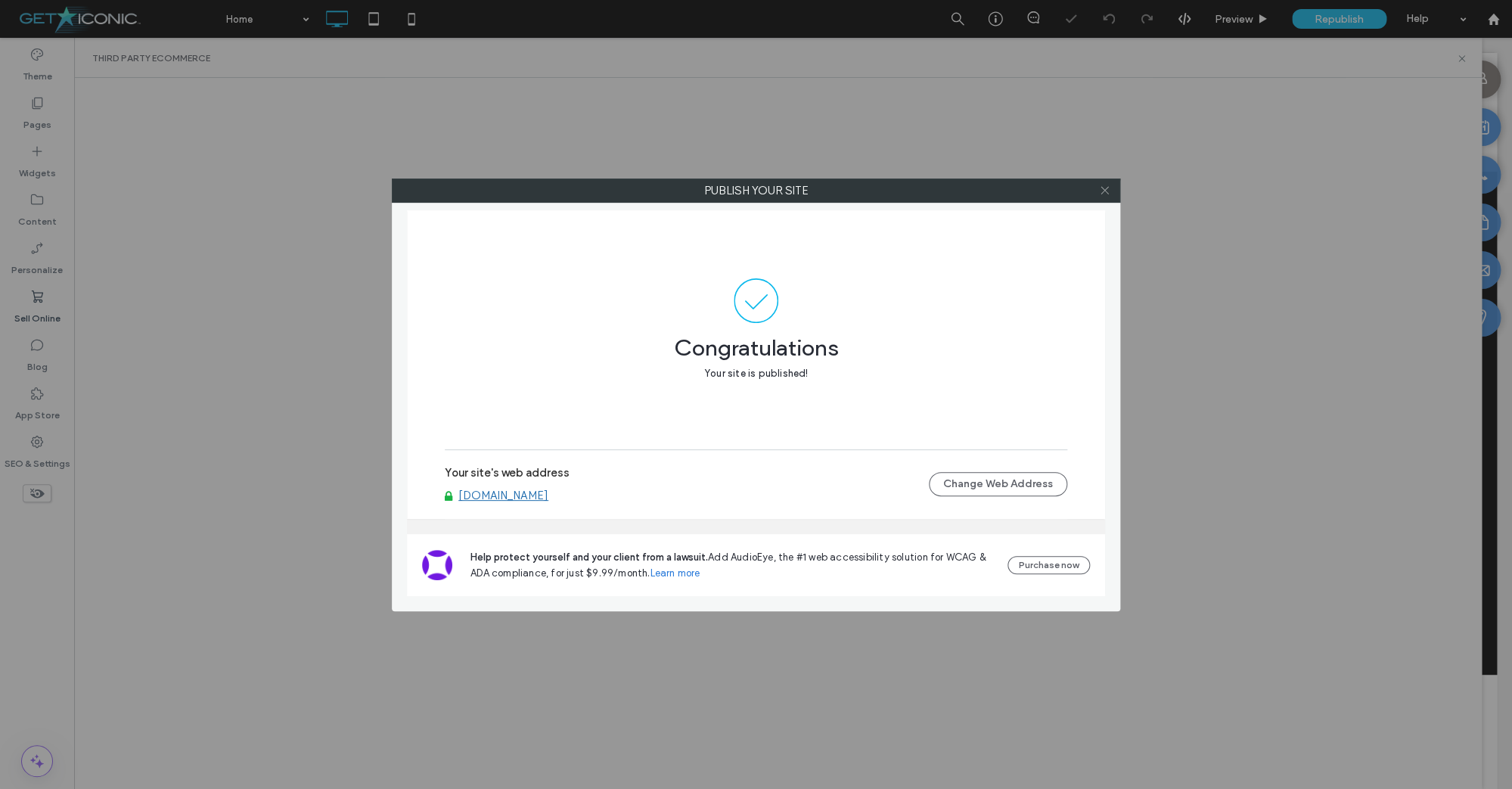
click at [1108, 194] on icon at bounding box center [1104, 190] width 11 height 11
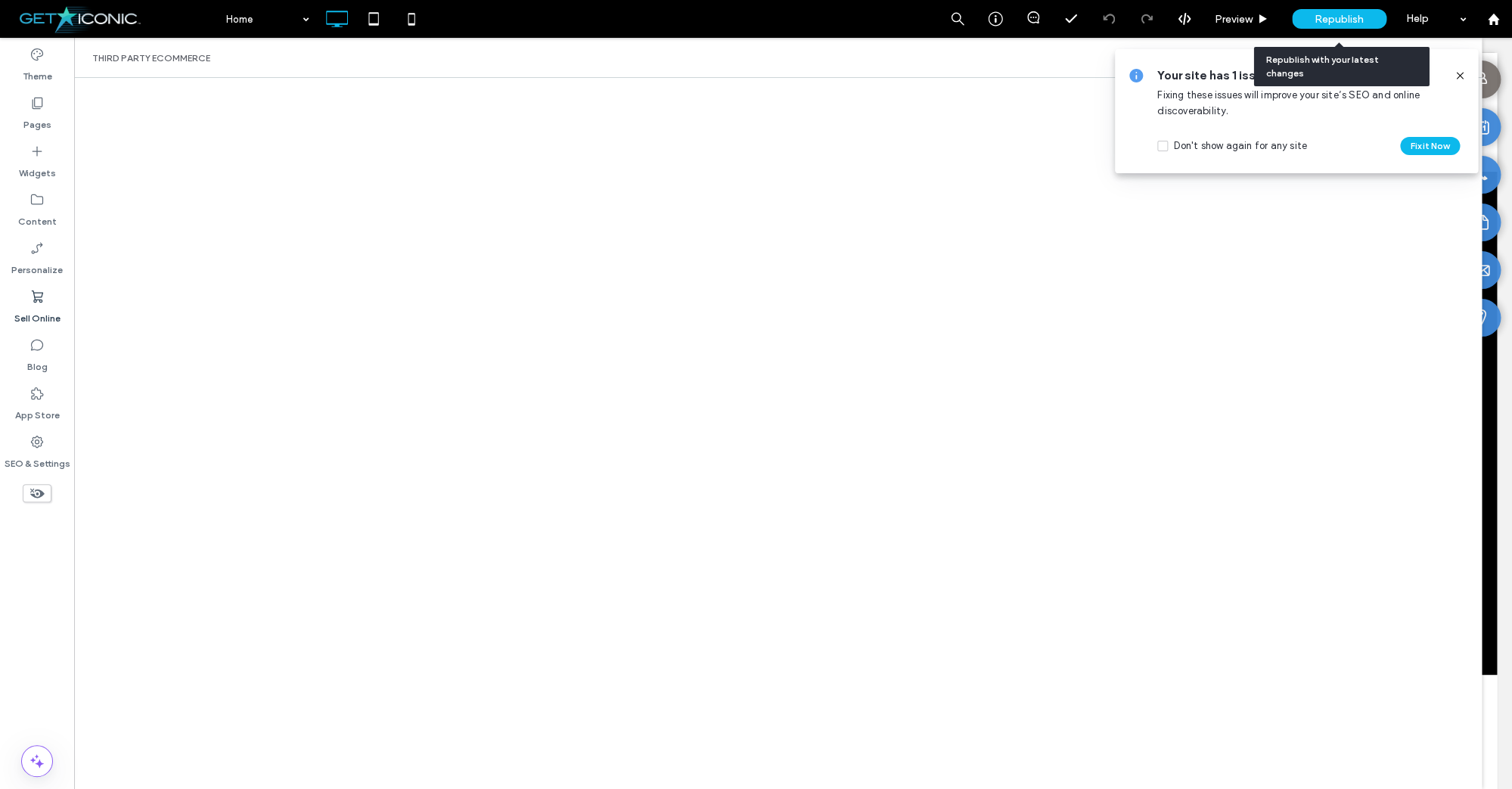
click at [1373, 14] on div "Republish" at bounding box center [1340, 19] width 95 height 20
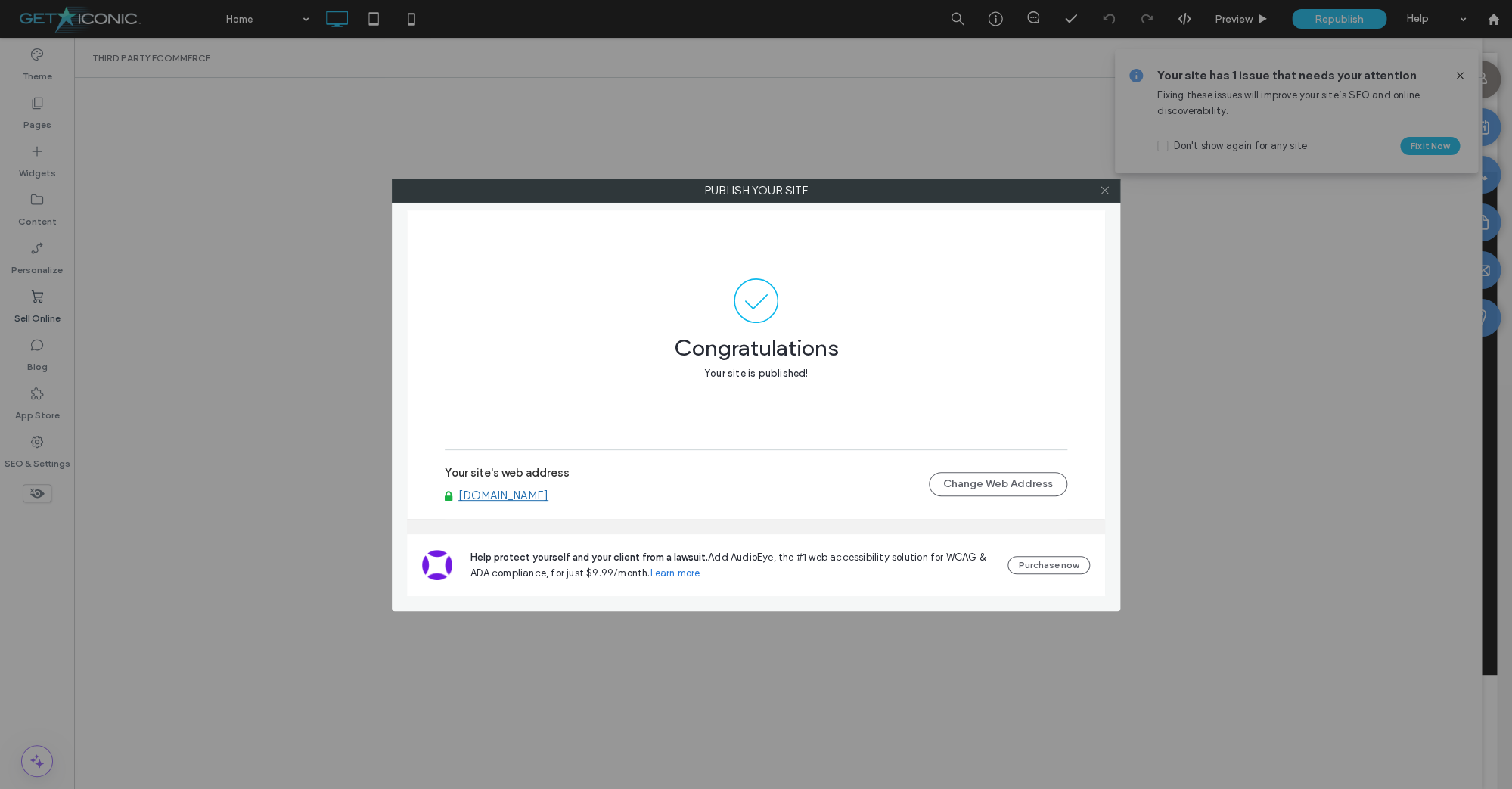
click at [1106, 191] on icon at bounding box center [1104, 190] width 11 height 11
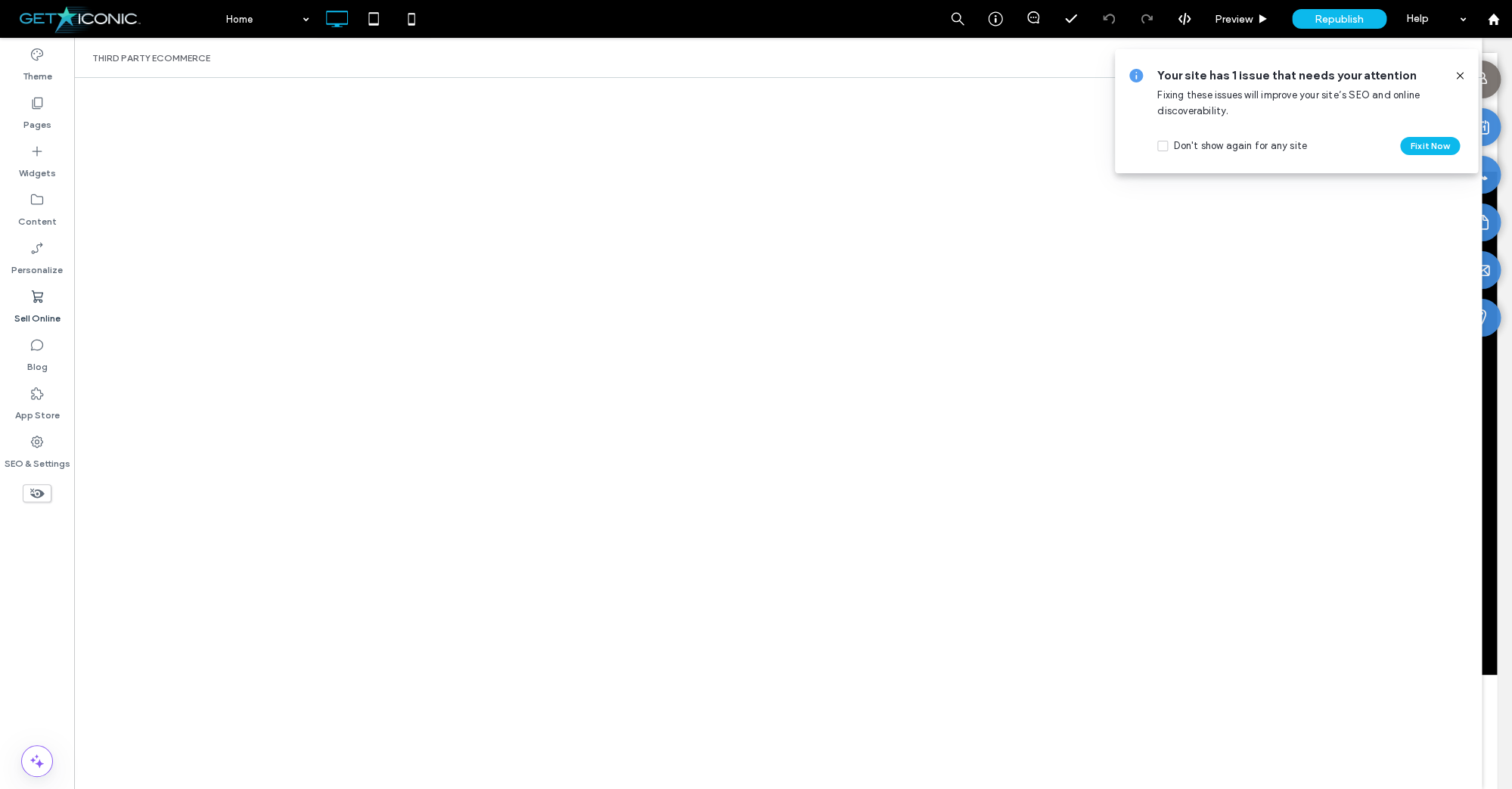
click at [1463, 72] on icon at bounding box center [1460, 75] width 12 height 12
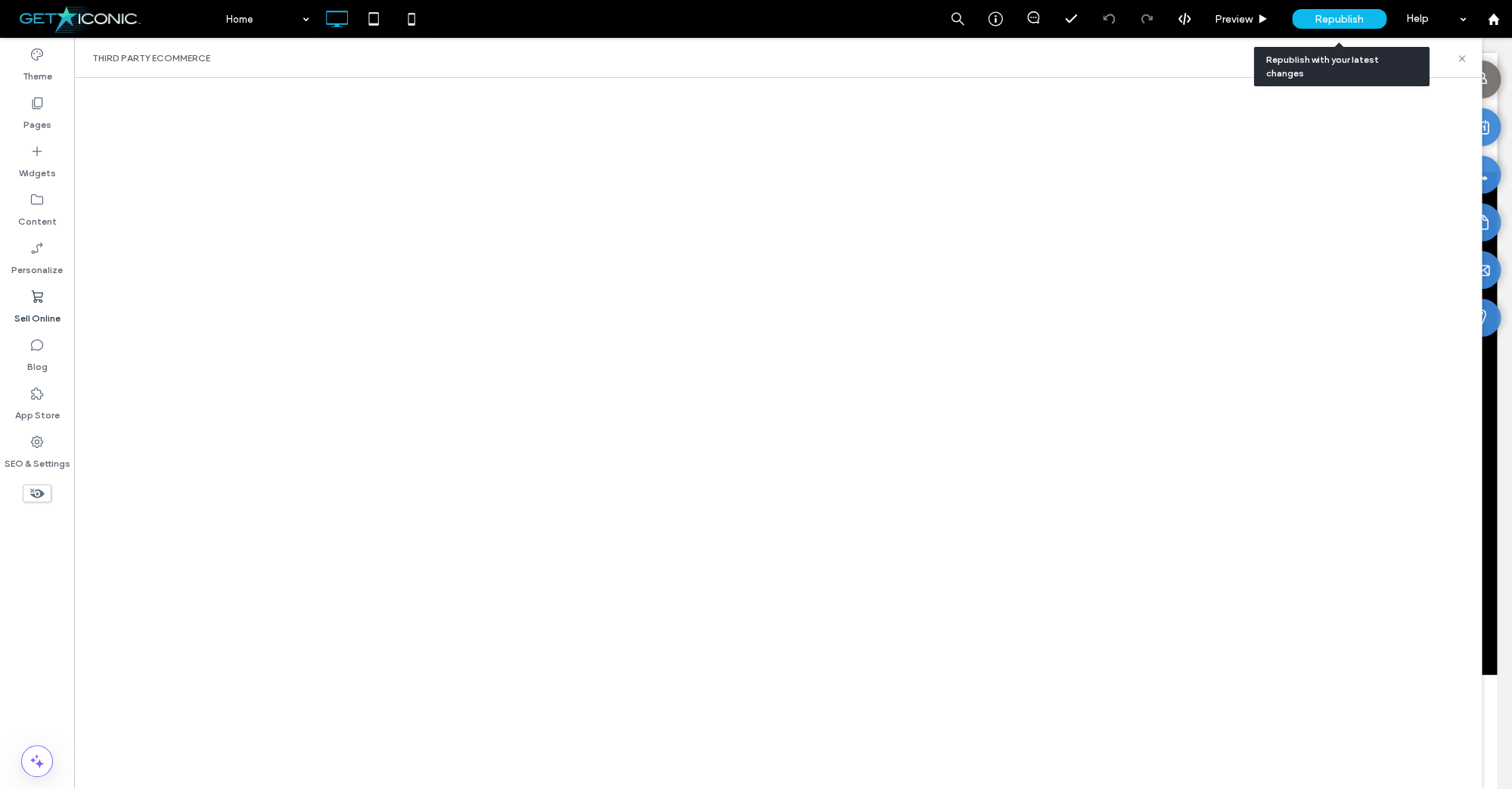
click at [1320, 24] on span "Republish" at bounding box center [1339, 20] width 49 height 13
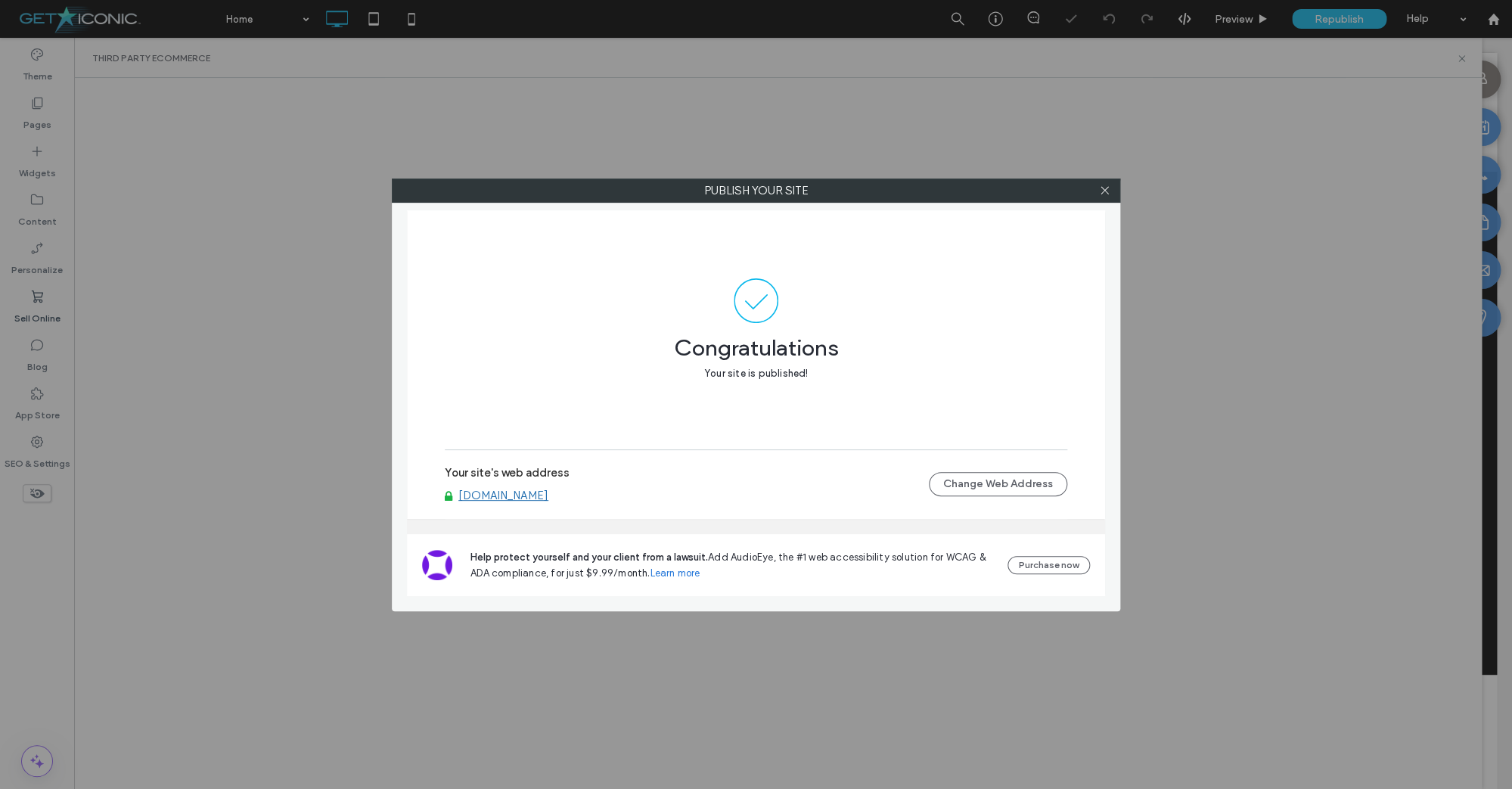
click at [363, 108] on div "Publish your site Congratulations Your site is published! Your site's web addre…" at bounding box center [756, 394] width 1512 height 789
click at [1102, 191] on icon at bounding box center [1104, 190] width 11 height 11
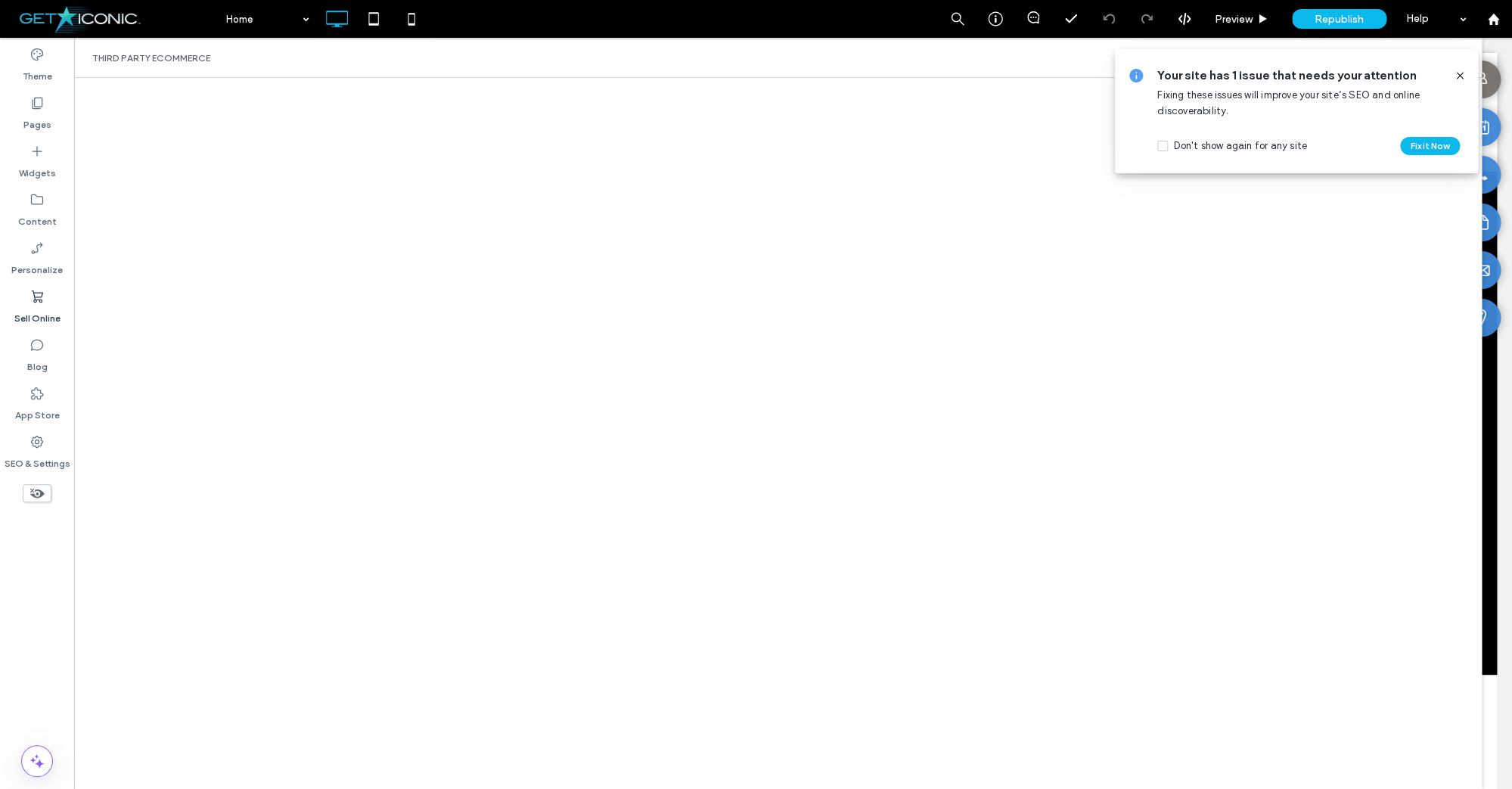
click at [1463, 74] on icon at bounding box center [1460, 75] width 12 height 12
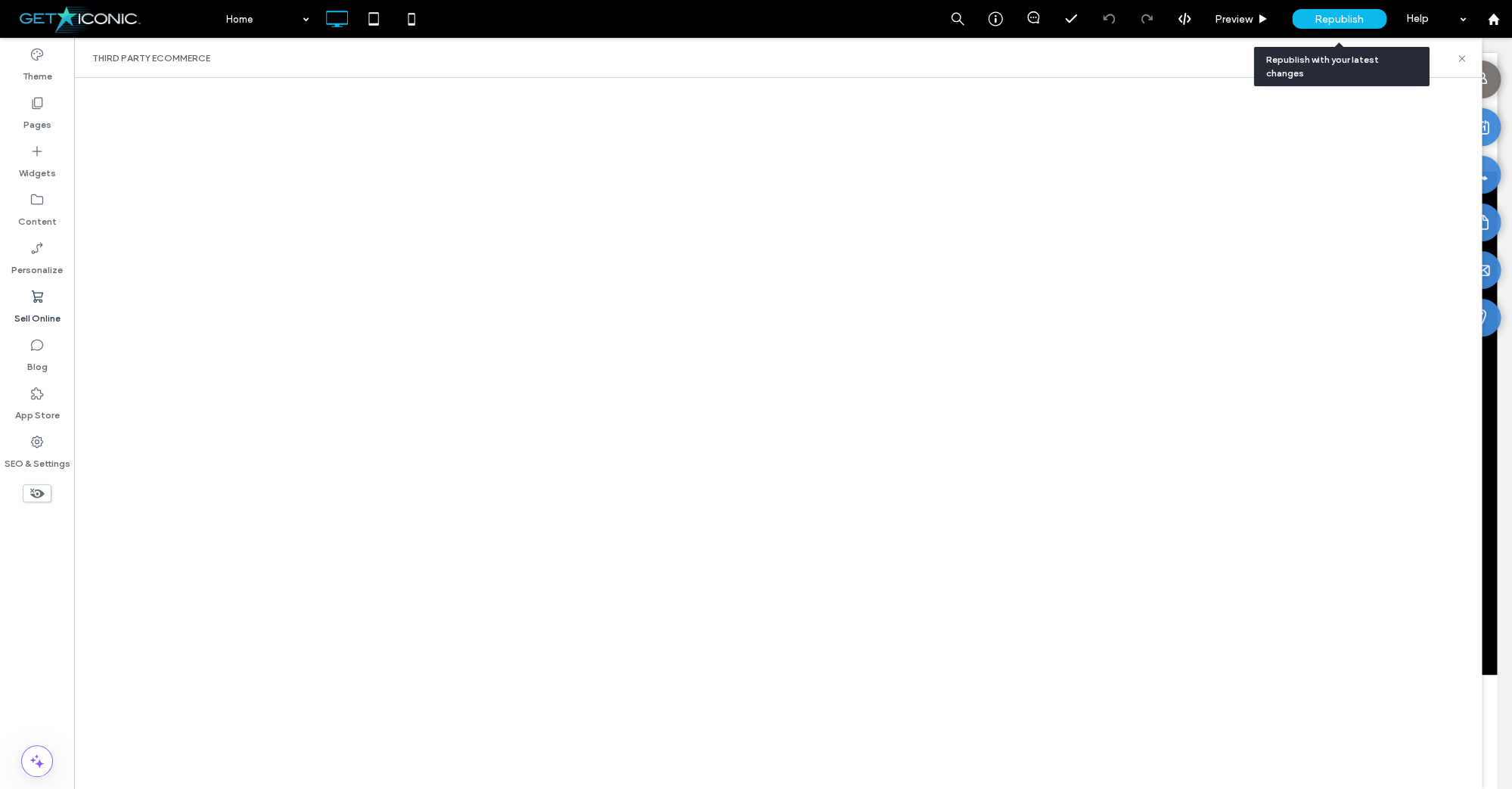
click at [1331, 20] on span "Republish" at bounding box center [1339, 20] width 49 height 13
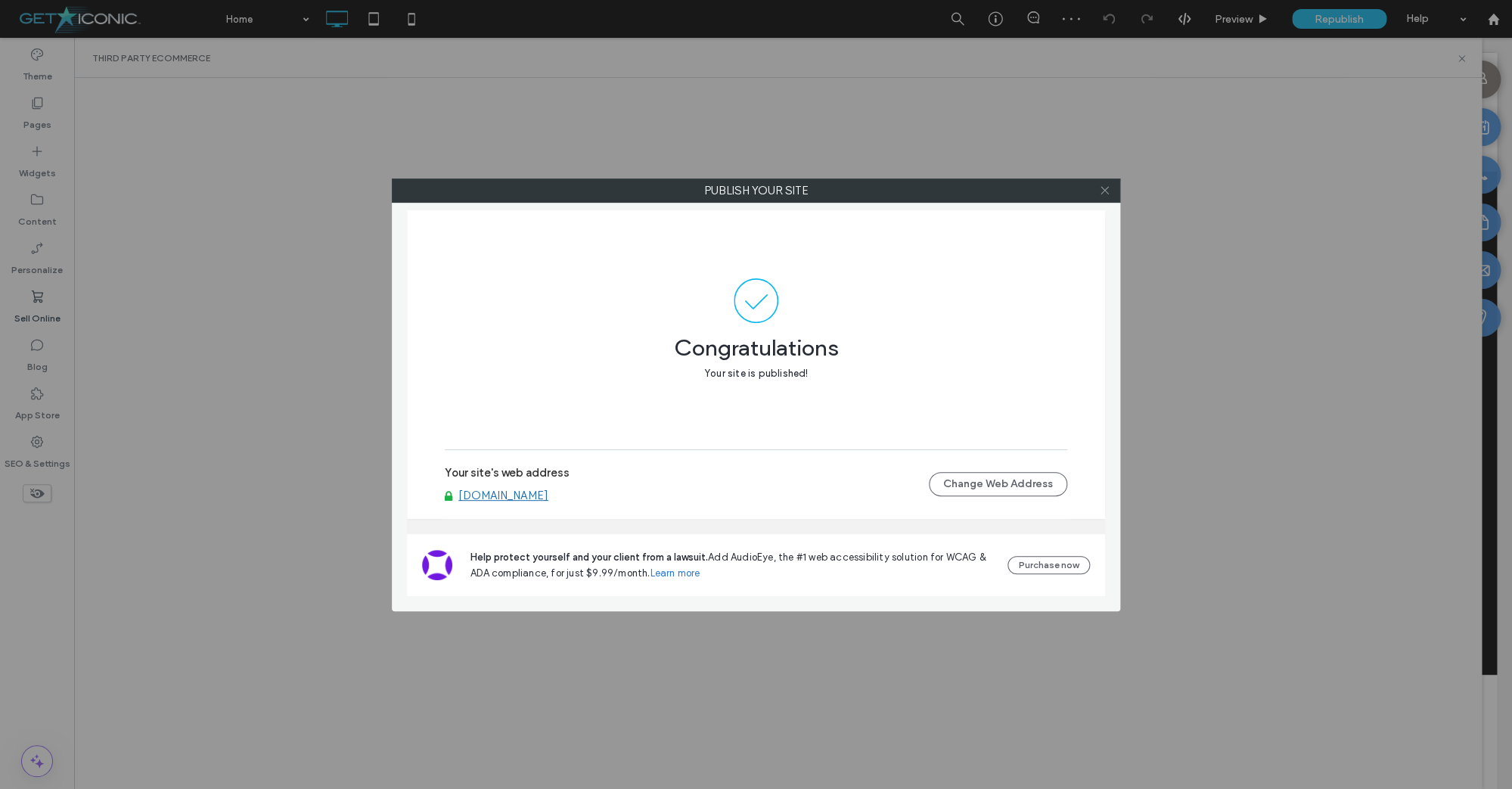
click at [1106, 194] on icon at bounding box center [1104, 190] width 11 height 11
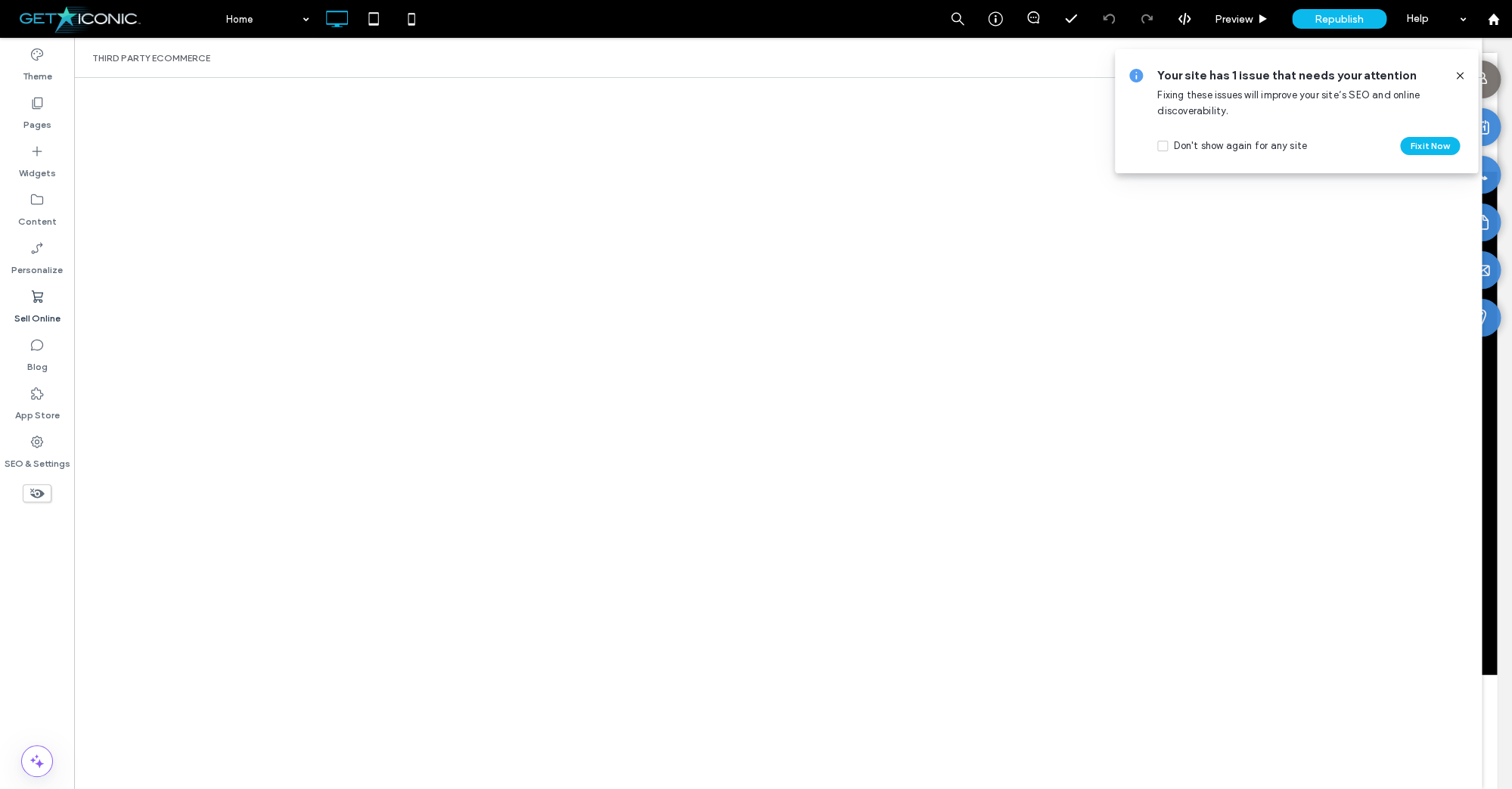
click at [1463, 71] on icon at bounding box center [1460, 75] width 12 height 12
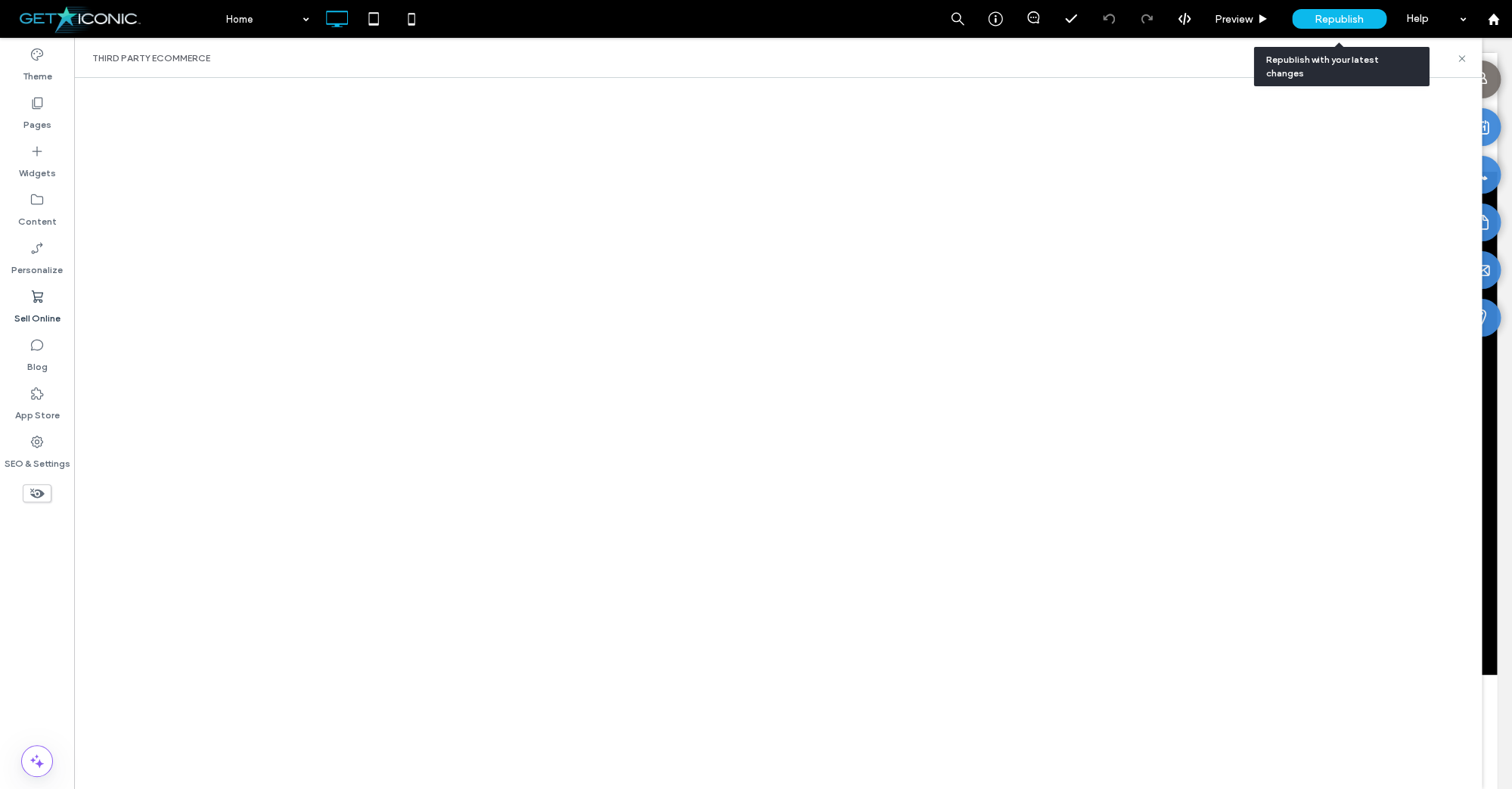
click at [1338, 19] on span "Republish" at bounding box center [1339, 20] width 49 height 13
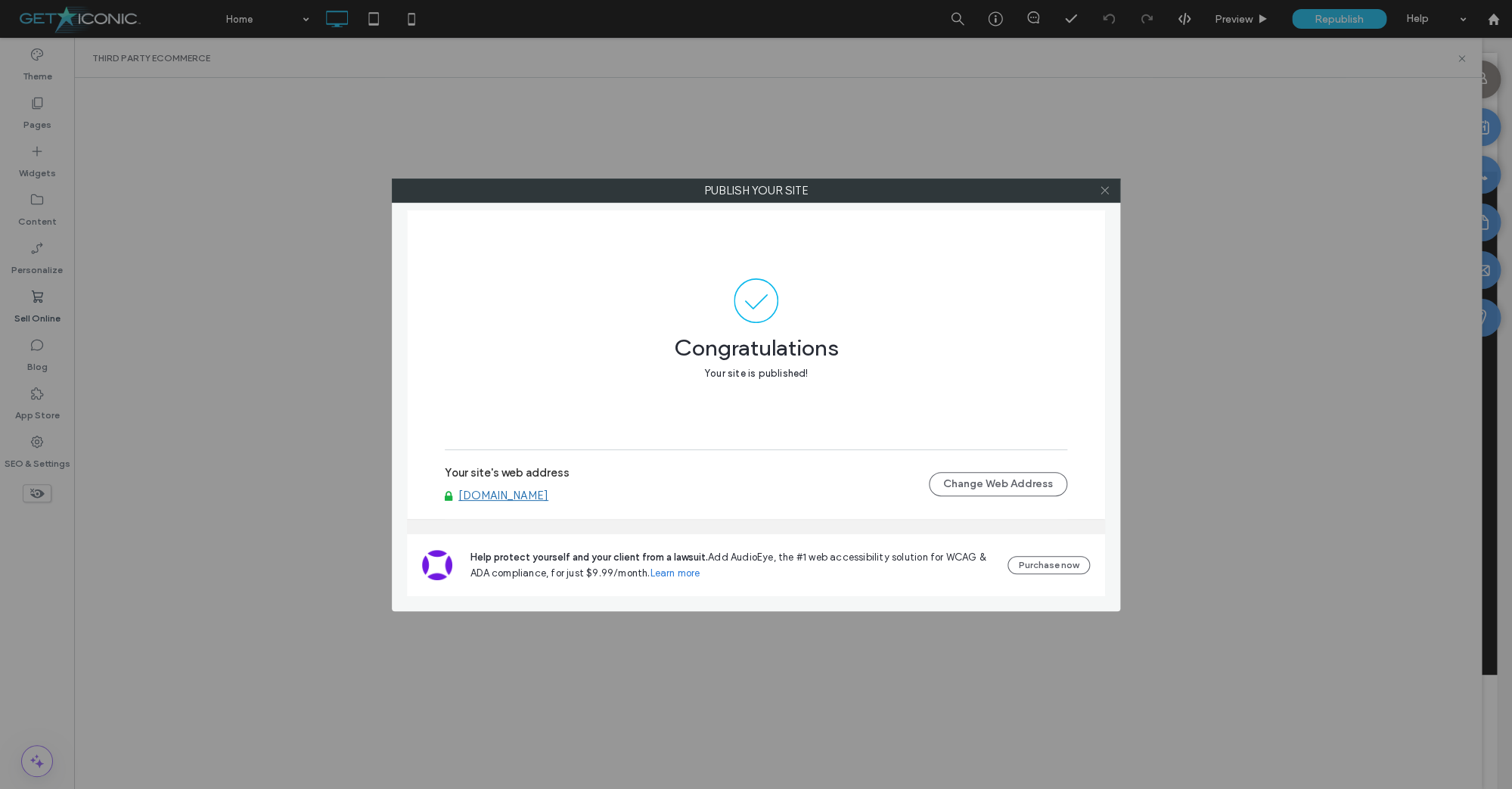
click at [1106, 188] on icon at bounding box center [1104, 190] width 11 height 11
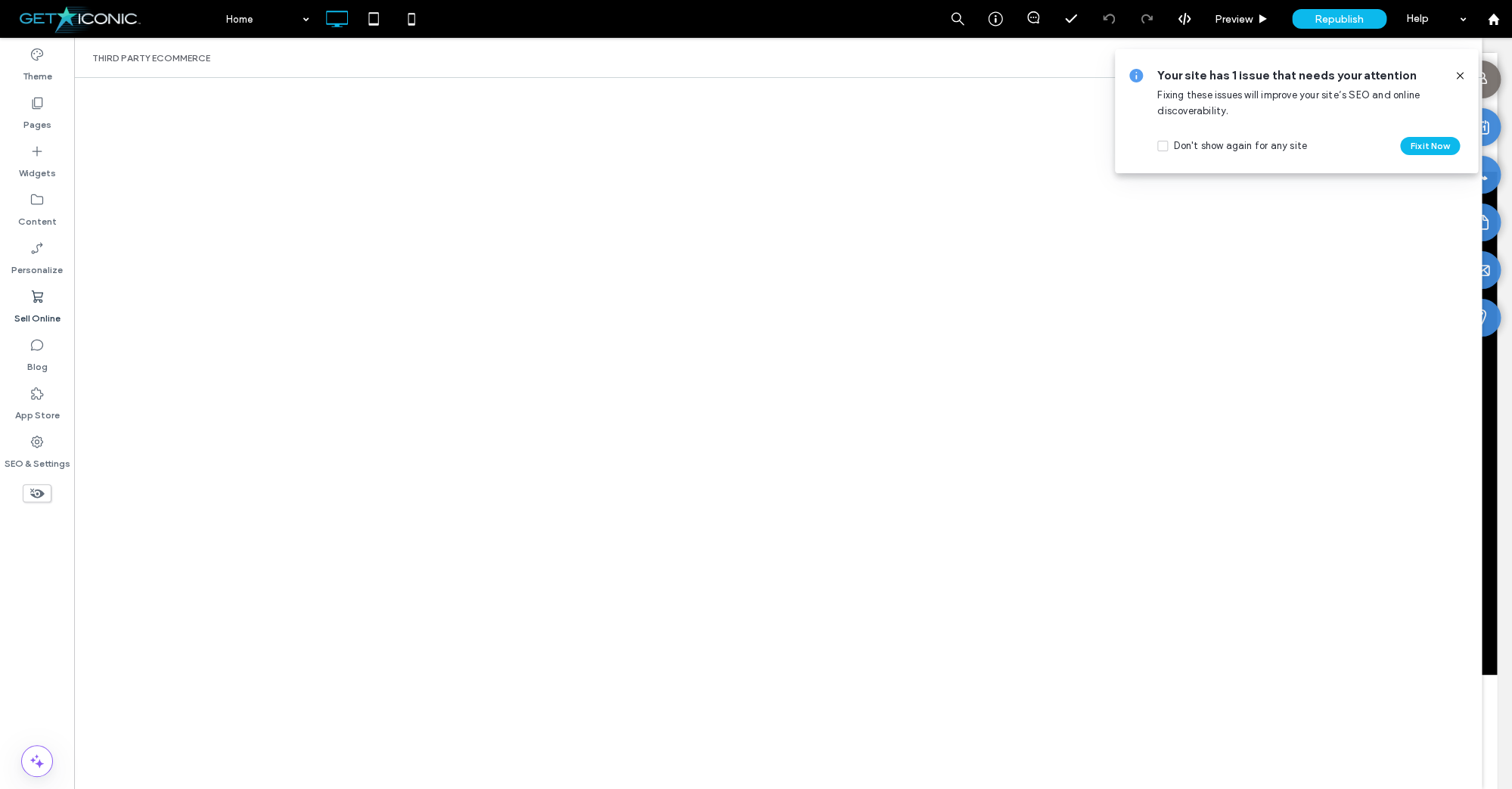
click at [1461, 76] on icon at bounding box center [1460, 75] width 12 height 12
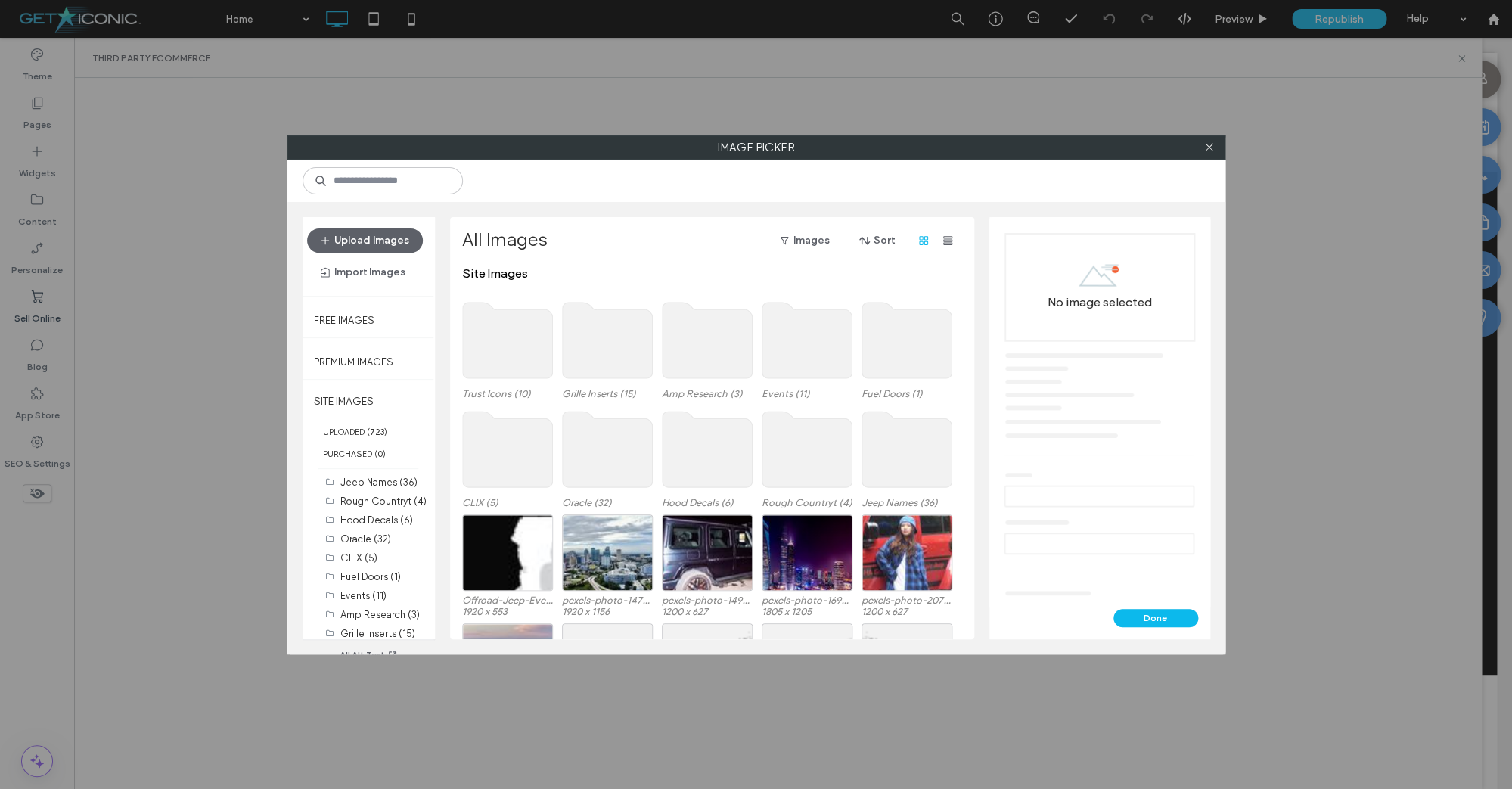
click at [605, 430] on use at bounding box center [607, 448] width 90 height 75
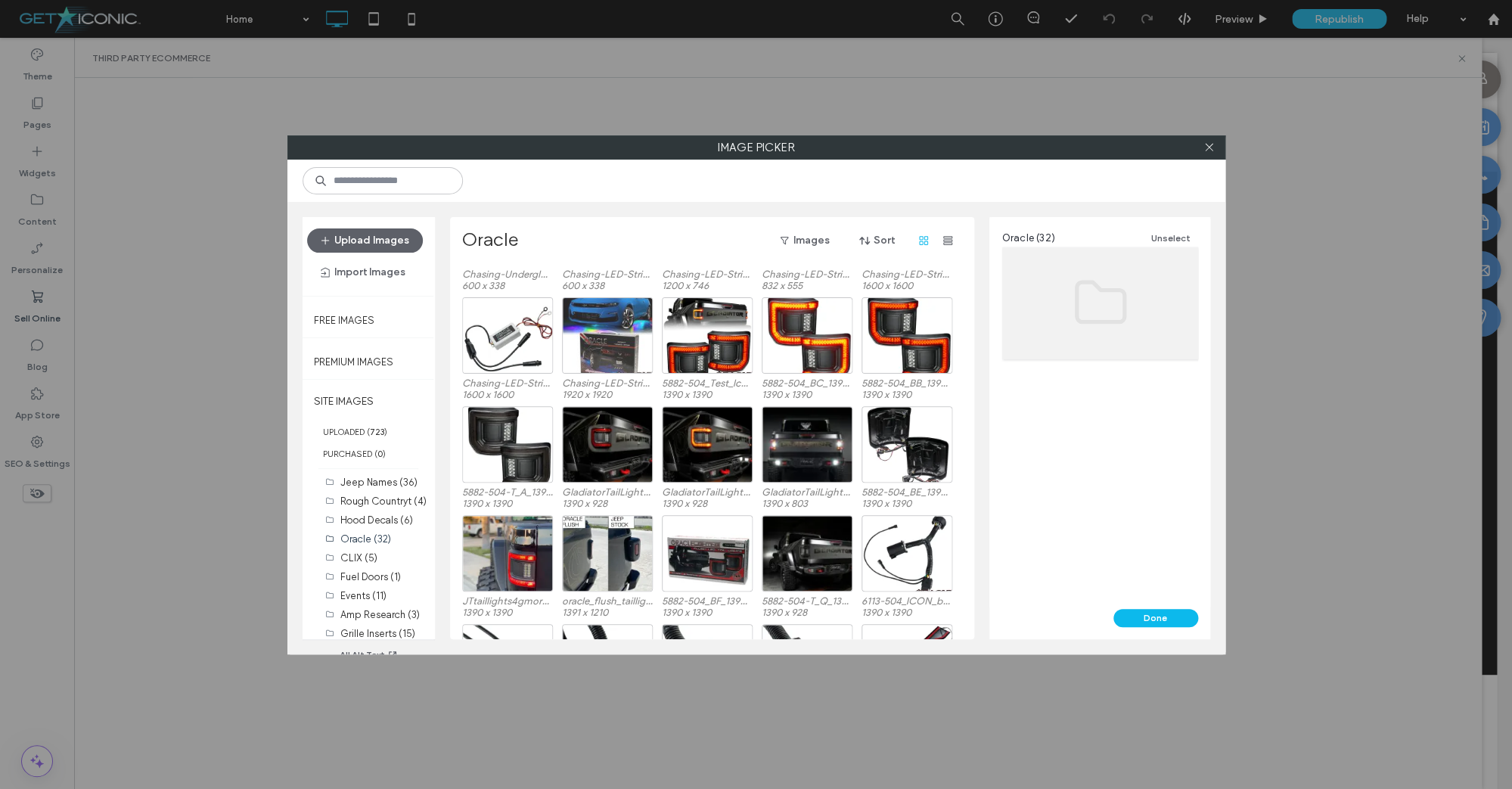
scroll to position [62, 0]
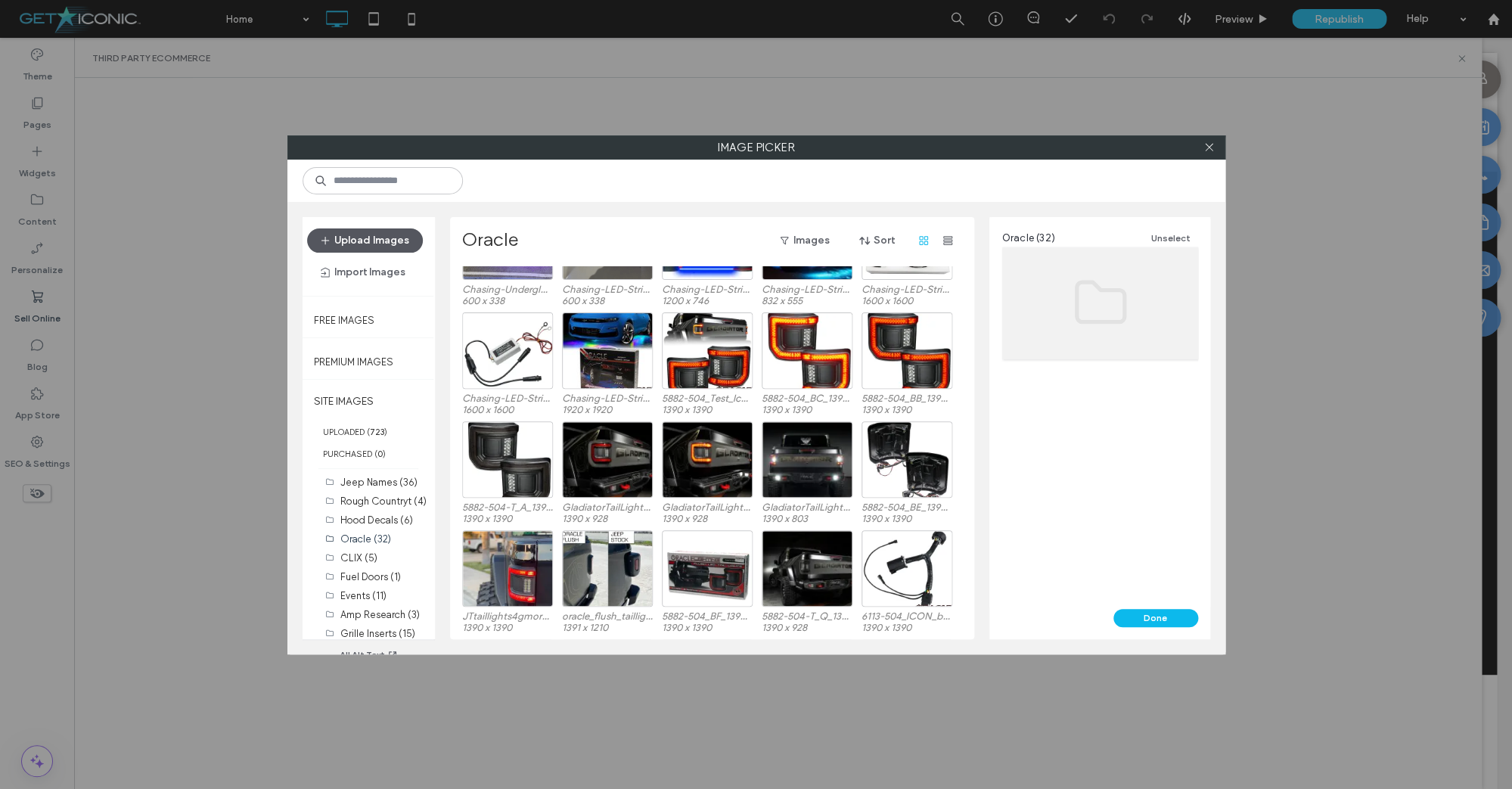
click at [390, 243] on button "Upload Images" at bounding box center [365, 241] width 115 height 24
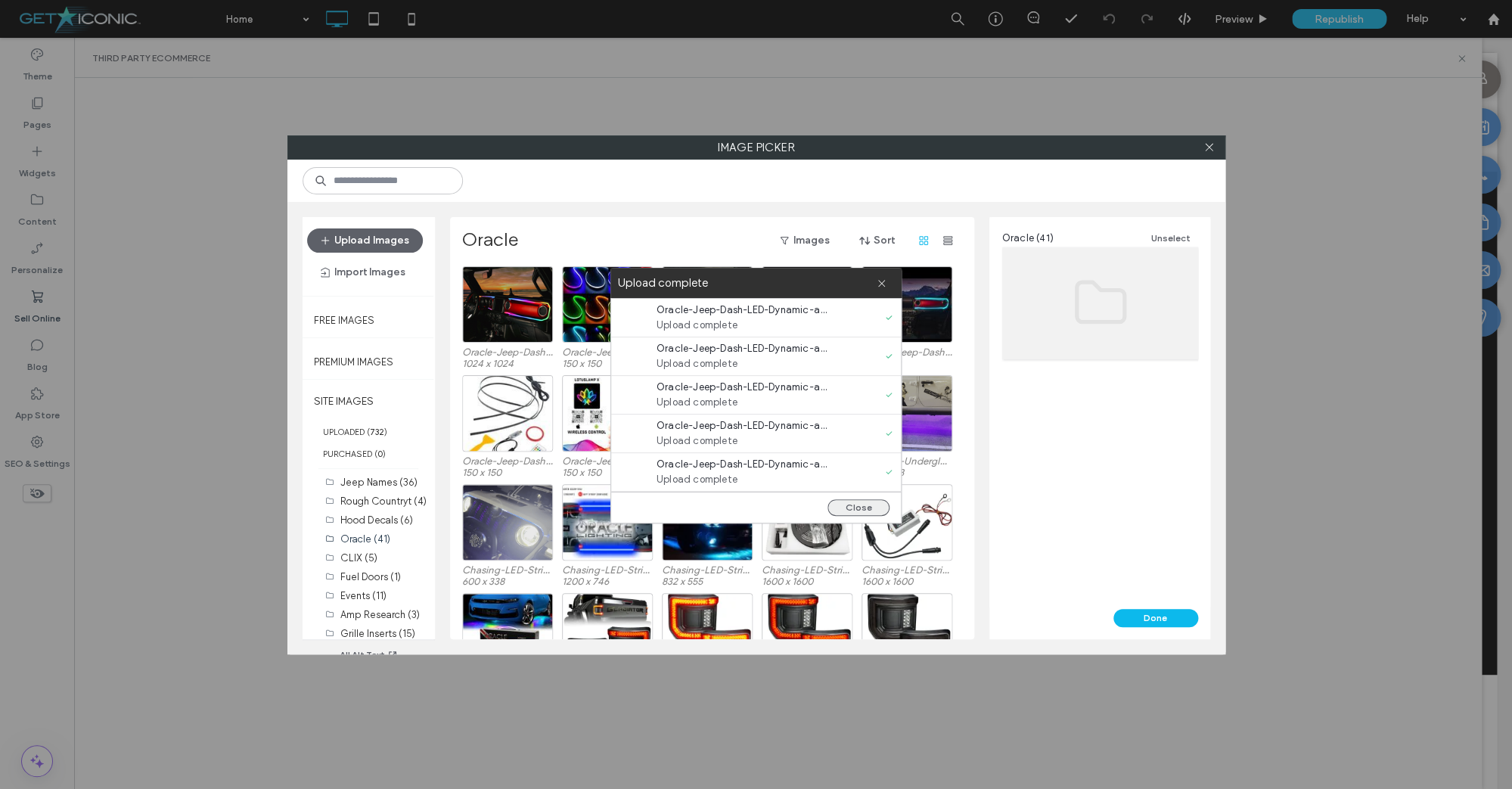
click at [874, 509] on button "Close" at bounding box center [858, 508] width 62 height 17
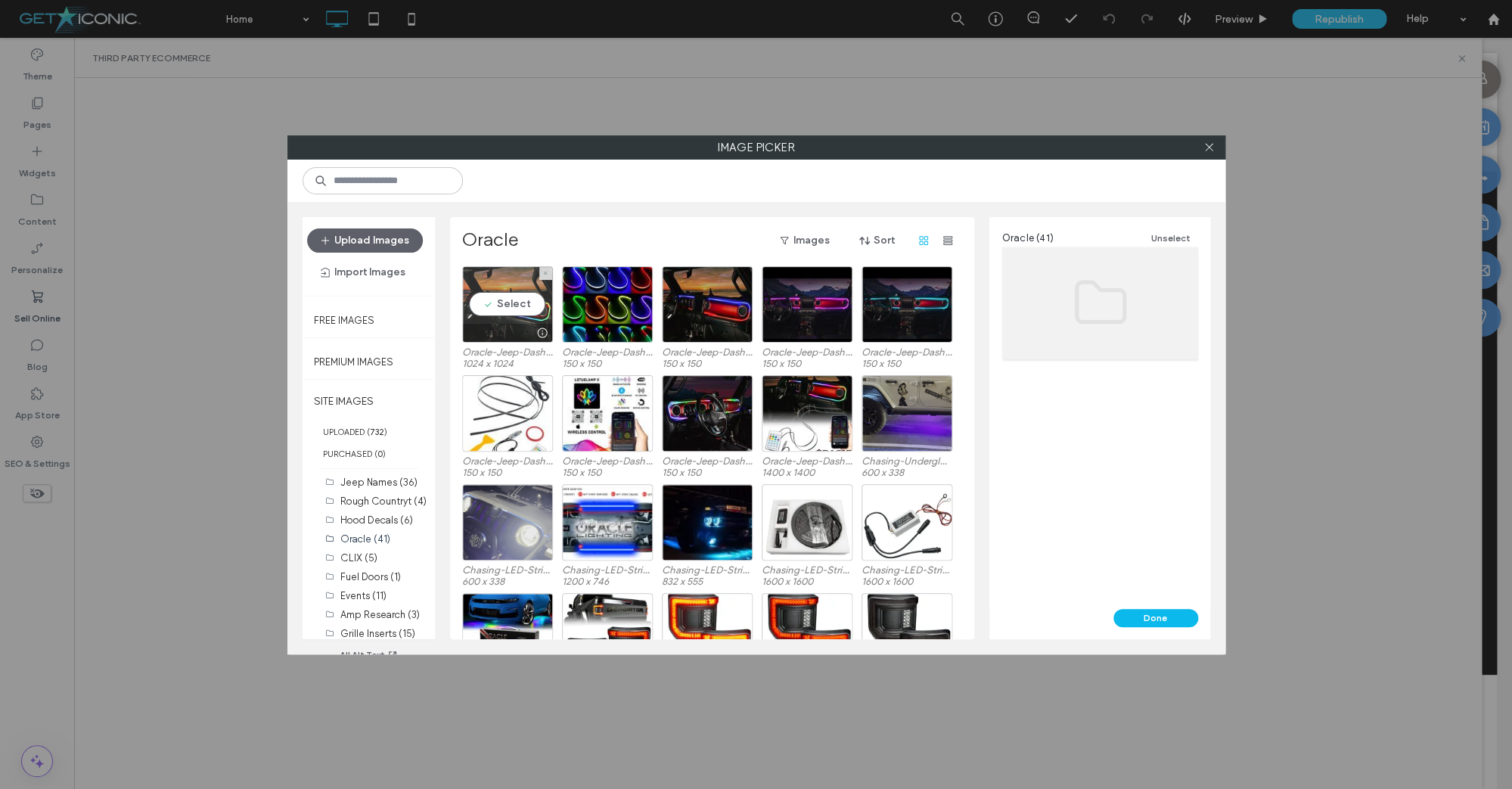
click at [502, 308] on div "Select" at bounding box center [508, 304] width 91 height 76
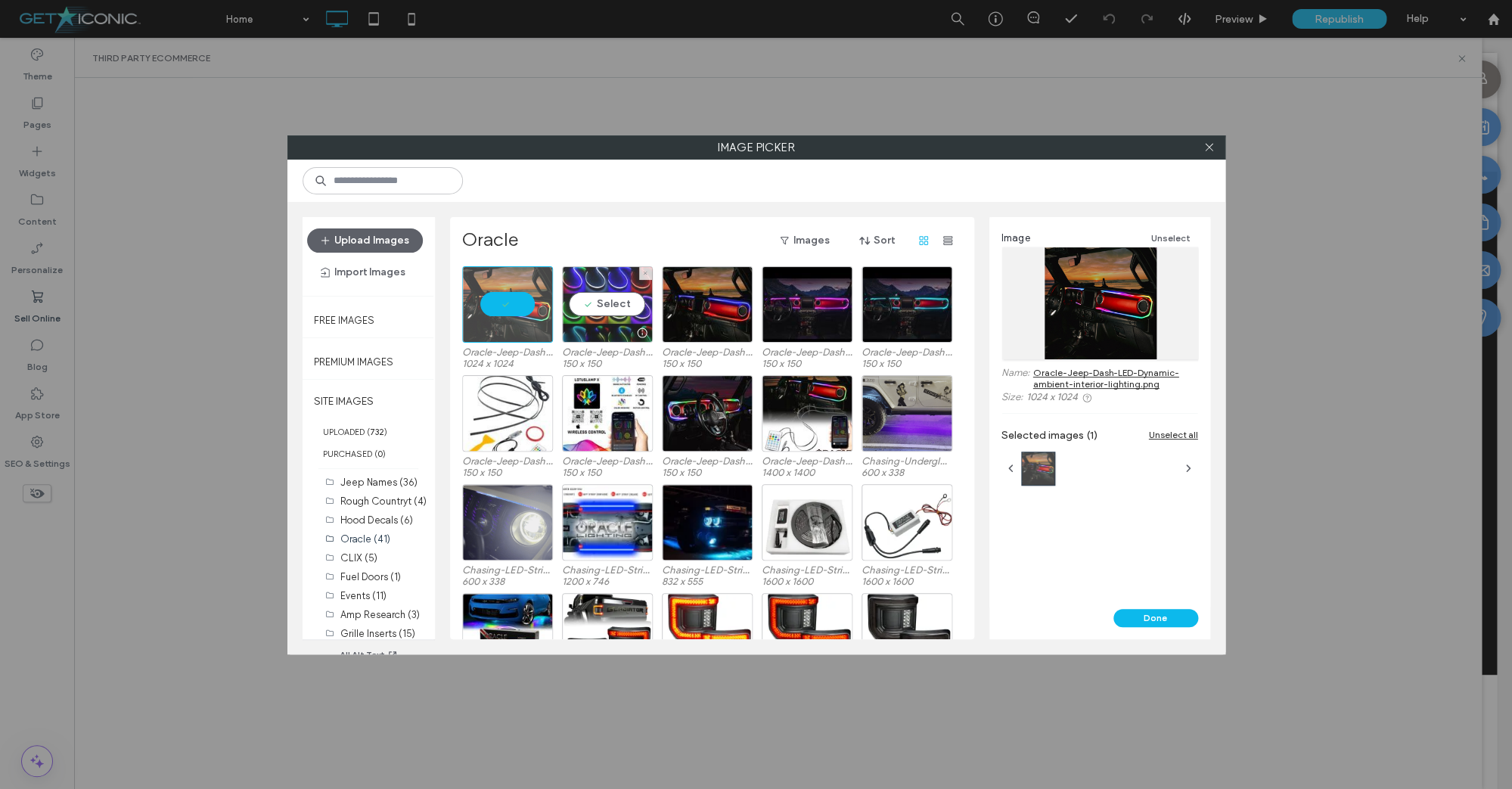
click at [618, 299] on div "Select" at bounding box center [608, 304] width 91 height 76
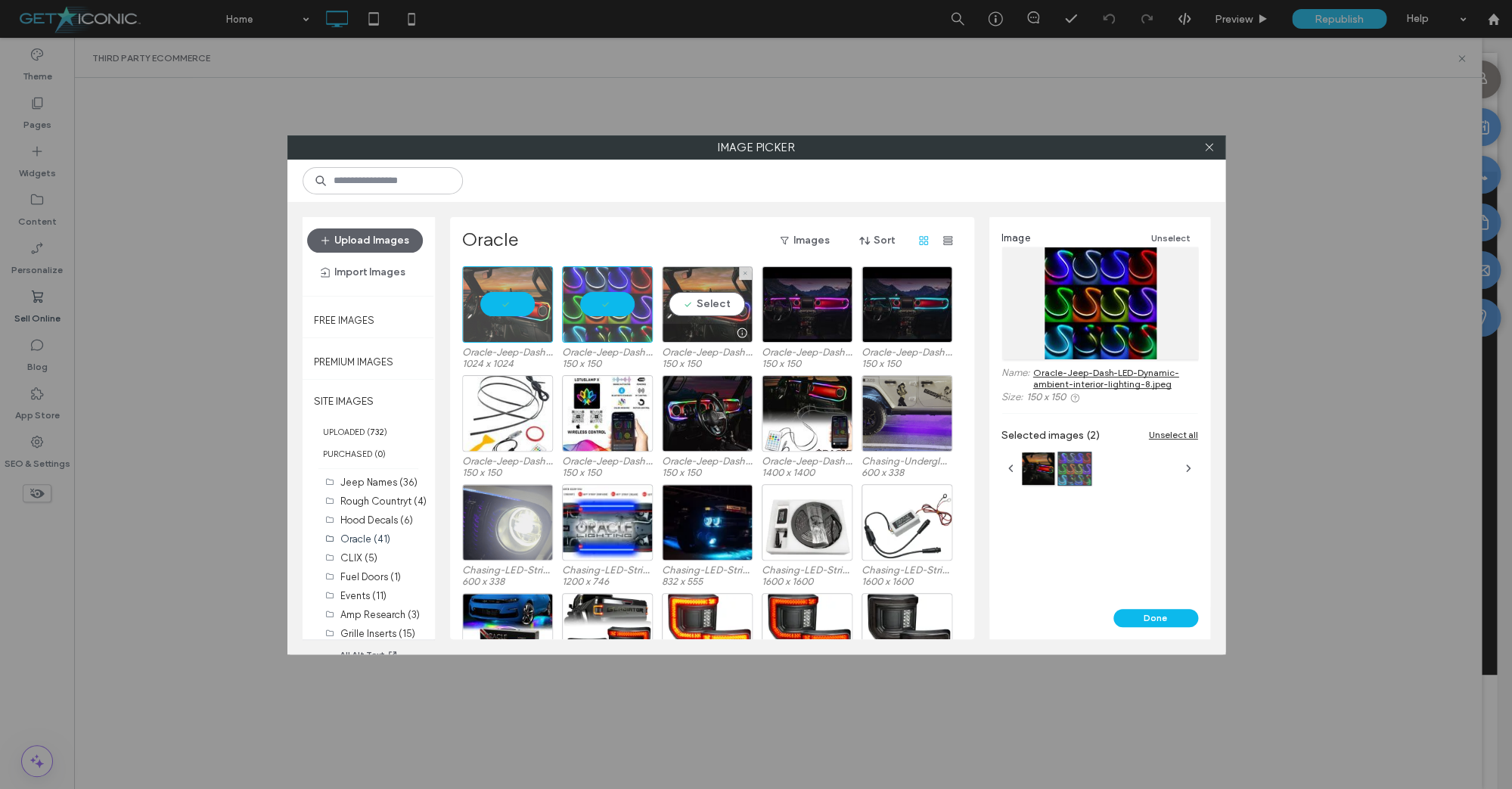
click at [717, 301] on div "Select" at bounding box center [707, 304] width 91 height 76
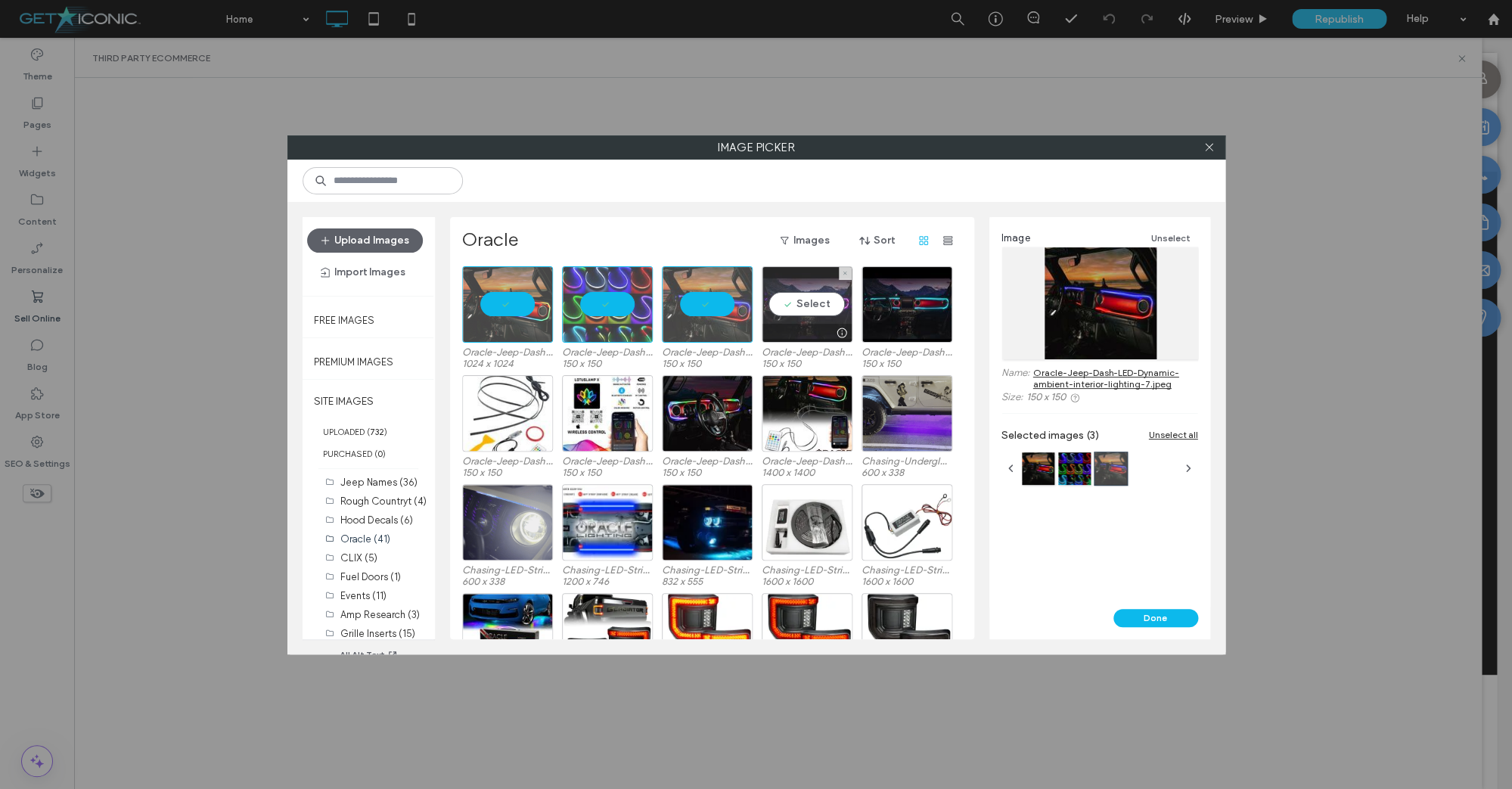
click at [796, 301] on div "Select" at bounding box center [808, 304] width 91 height 76
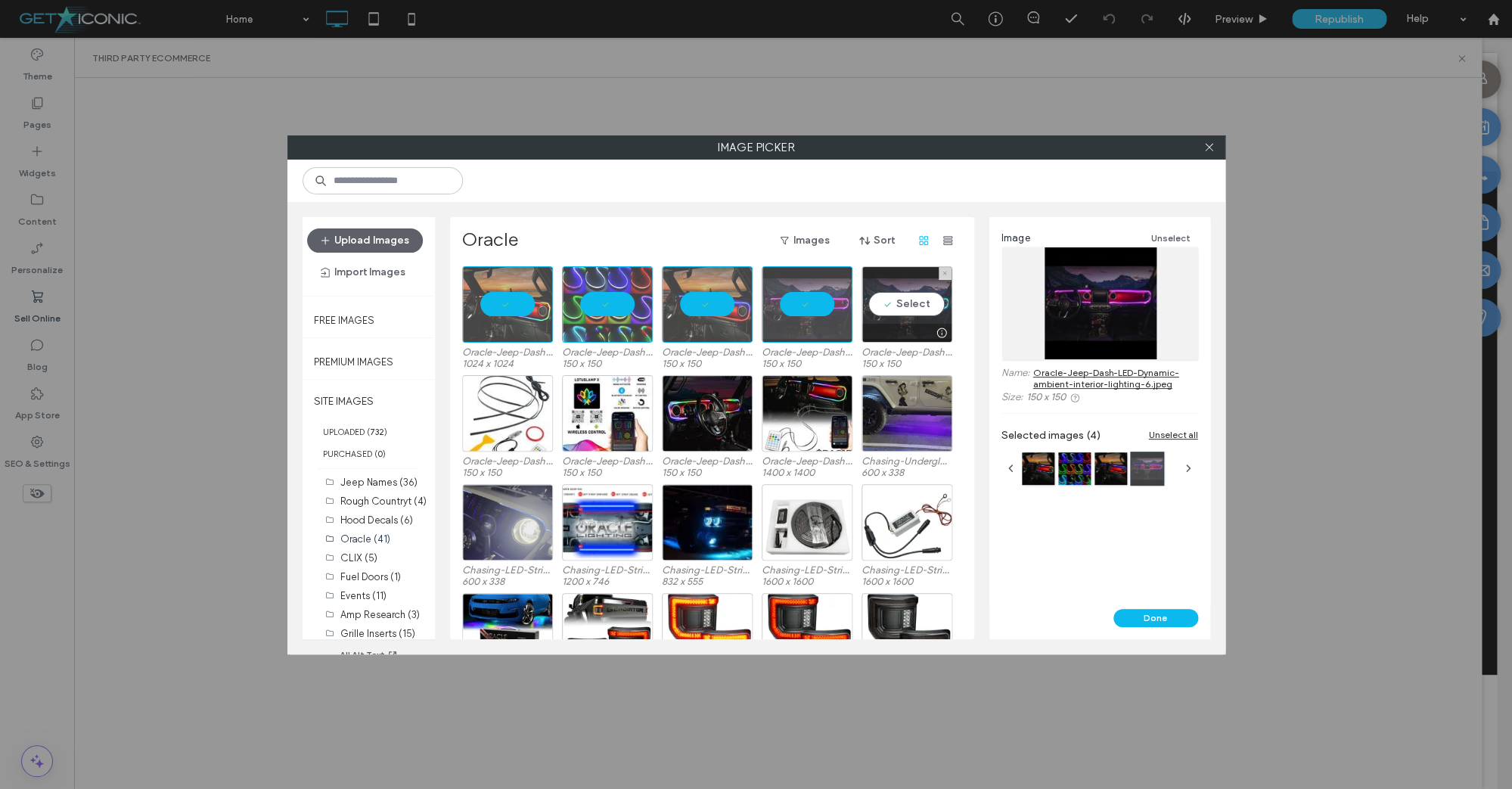
click at [892, 300] on div "Select" at bounding box center [907, 304] width 91 height 76
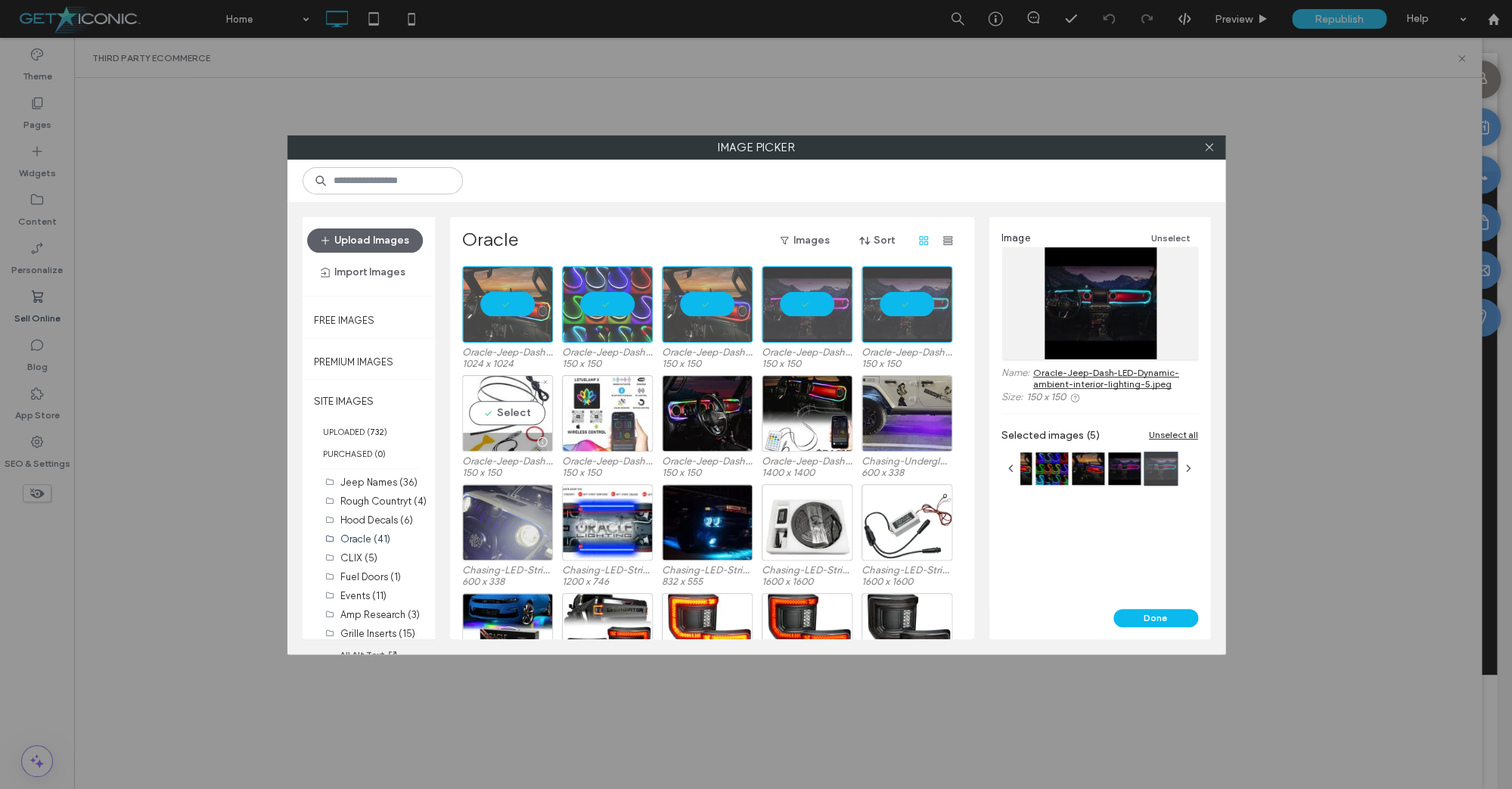
drag, startPoint x: 534, startPoint y: 403, endPoint x: 563, endPoint y: 406, distance: 29.2
click at [540, 402] on div "Select" at bounding box center [508, 413] width 91 height 76
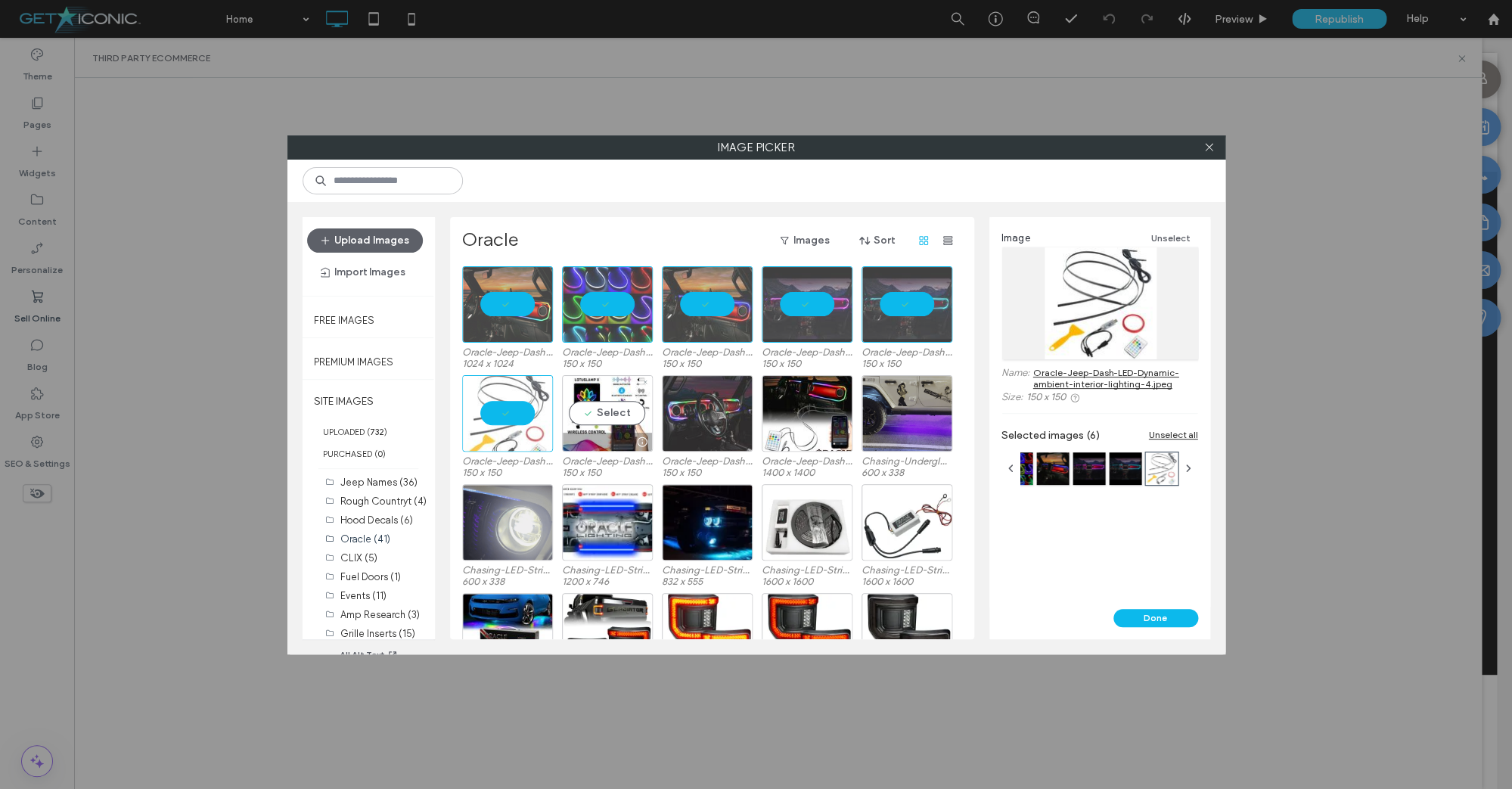
drag, startPoint x: 603, startPoint y: 407, endPoint x: 679, endPoint y: 410, distance: 76.1
click at [603, 407] on div "Select" at bounding box center [608, 413] width 91 height 76
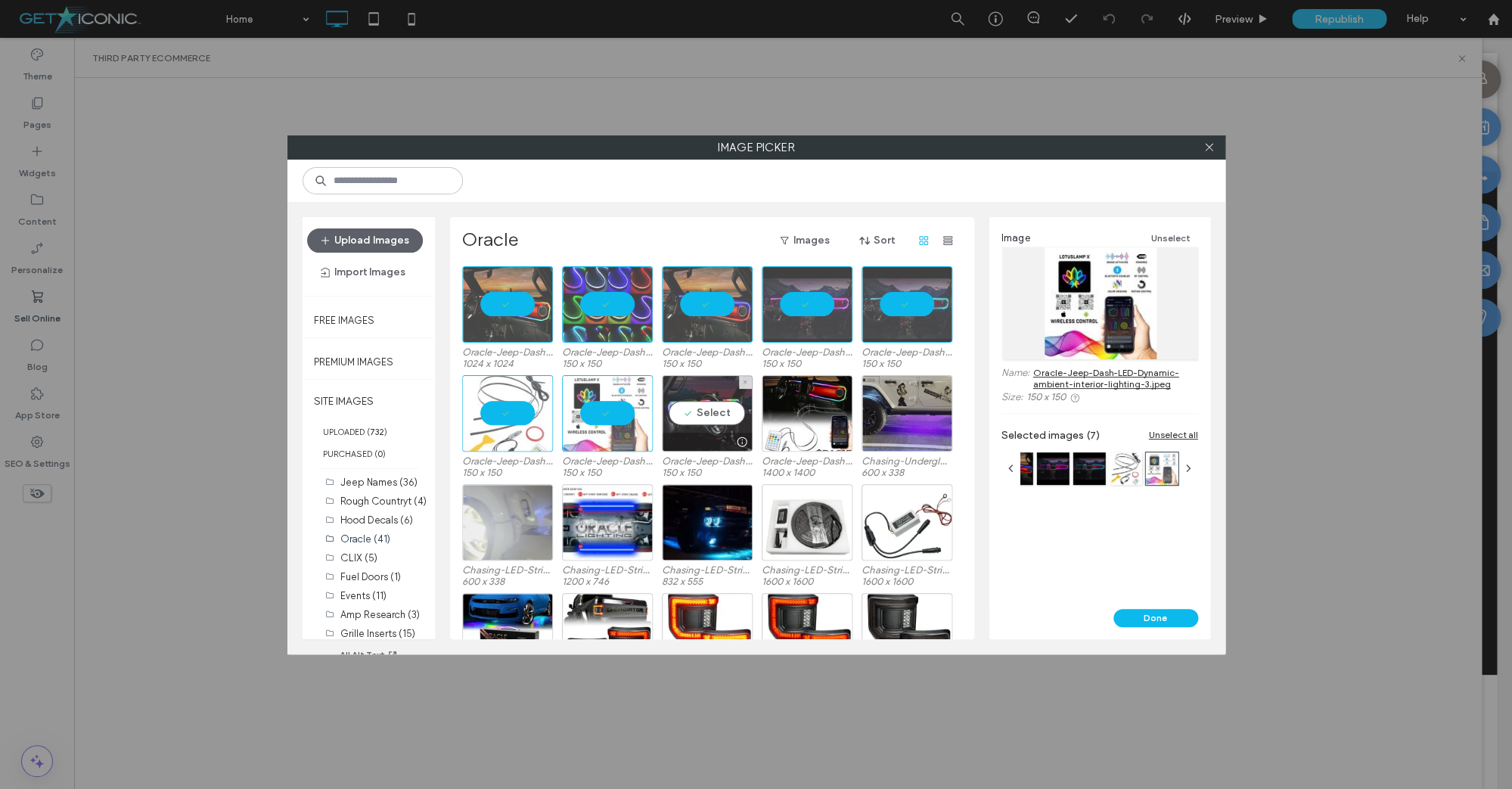
click at [705, 411] on div "Select" at bounding box center [707, 413] width 91 height 76
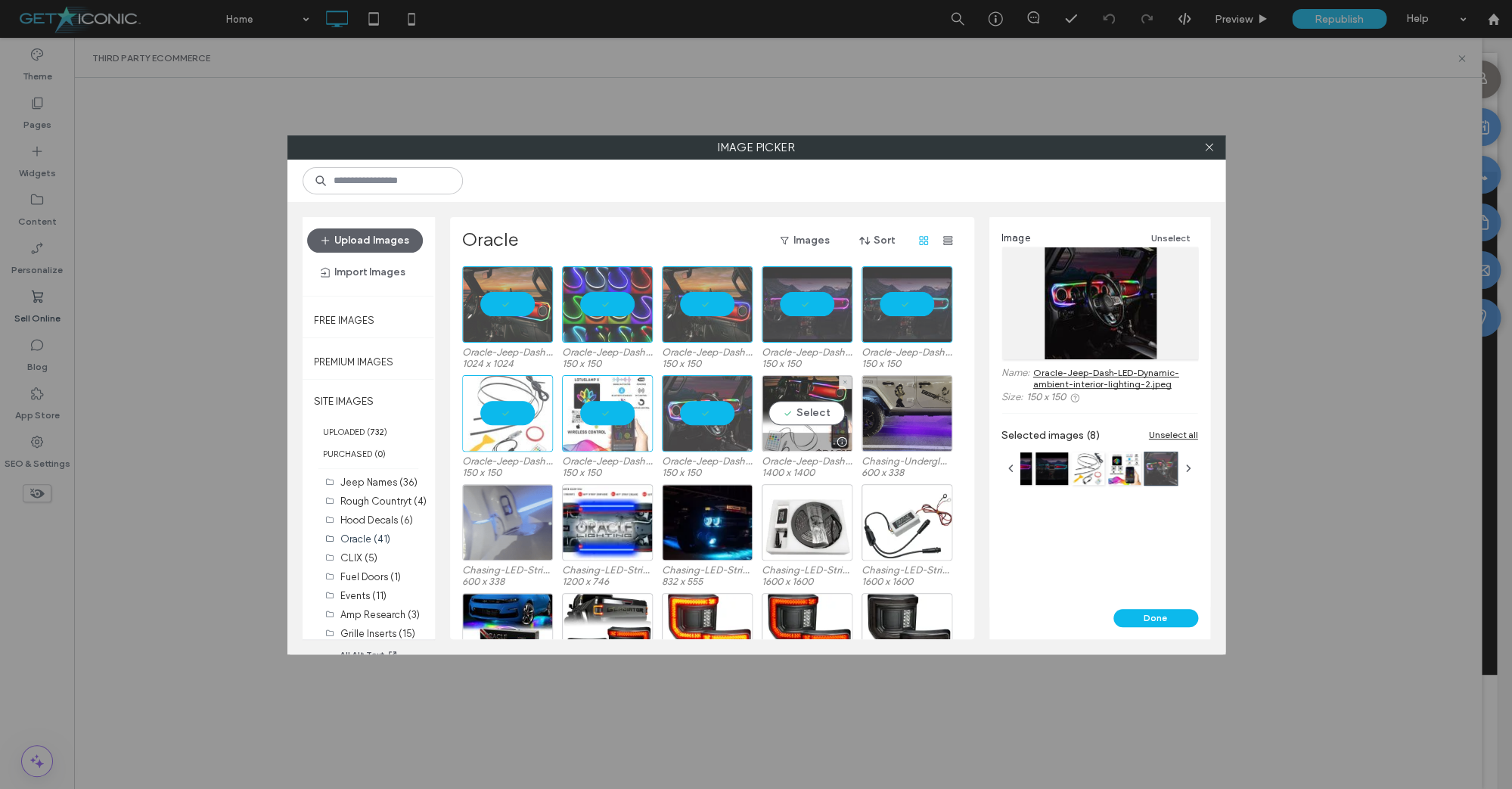
click at [810, 414] on div "Select" at bounding box center [808, 413] width 91 height 76
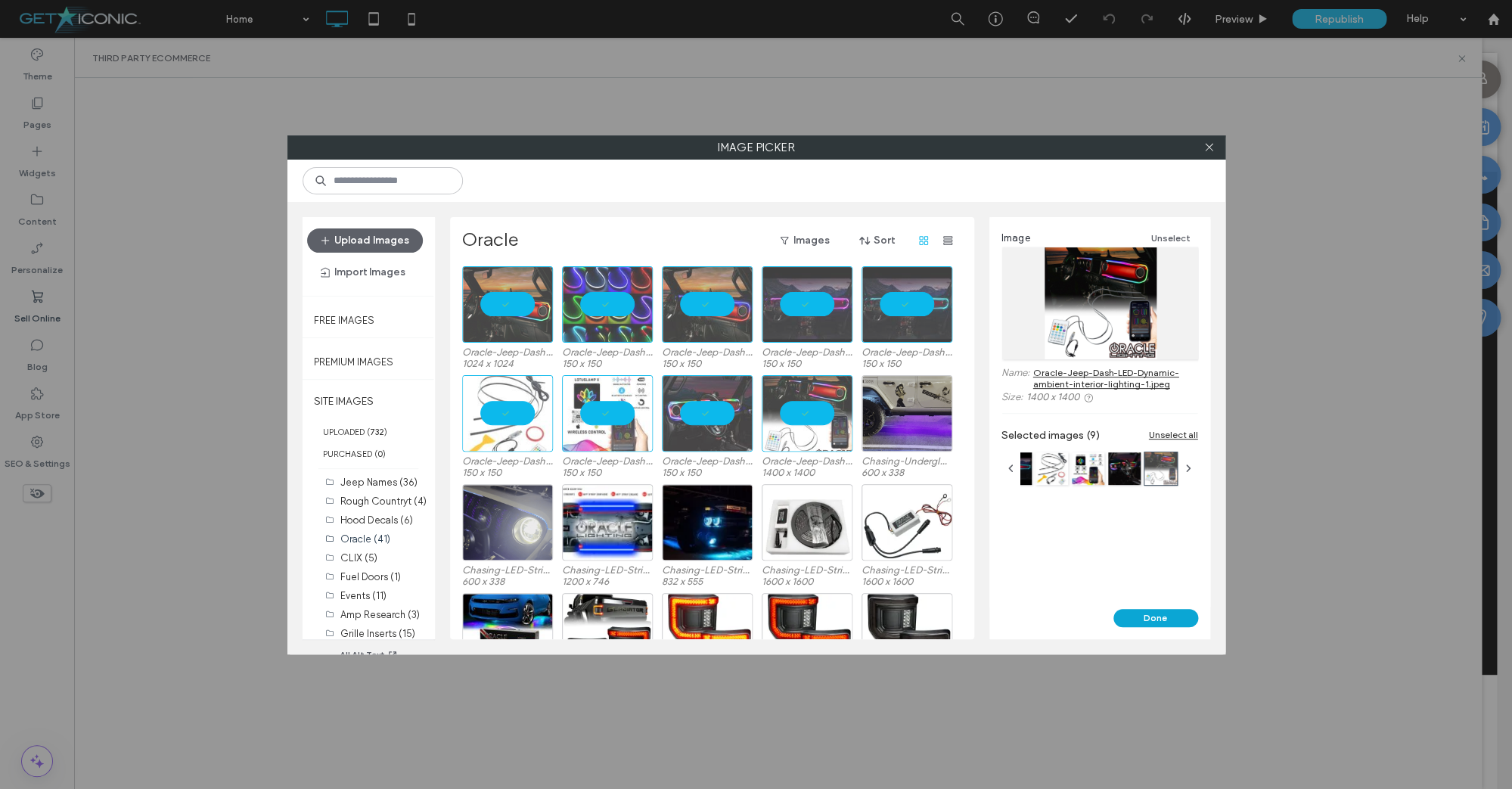
click at [1127, 619] on button "Done" at bounding box center [1156, 618] width 85 height 19
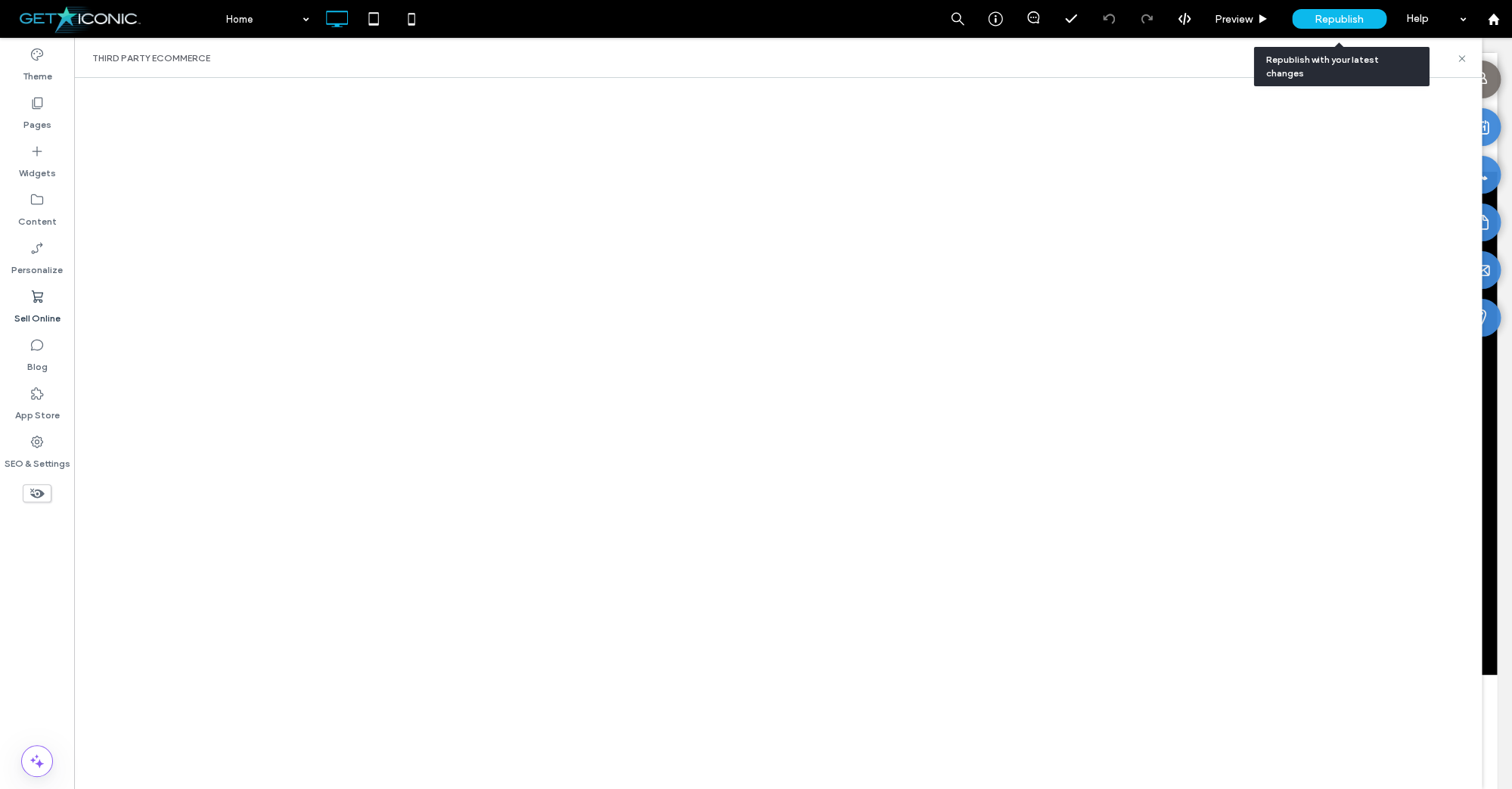
click at [1345, 22] on span "Republish" at bounding box center [1339, 20] width 49 height 13
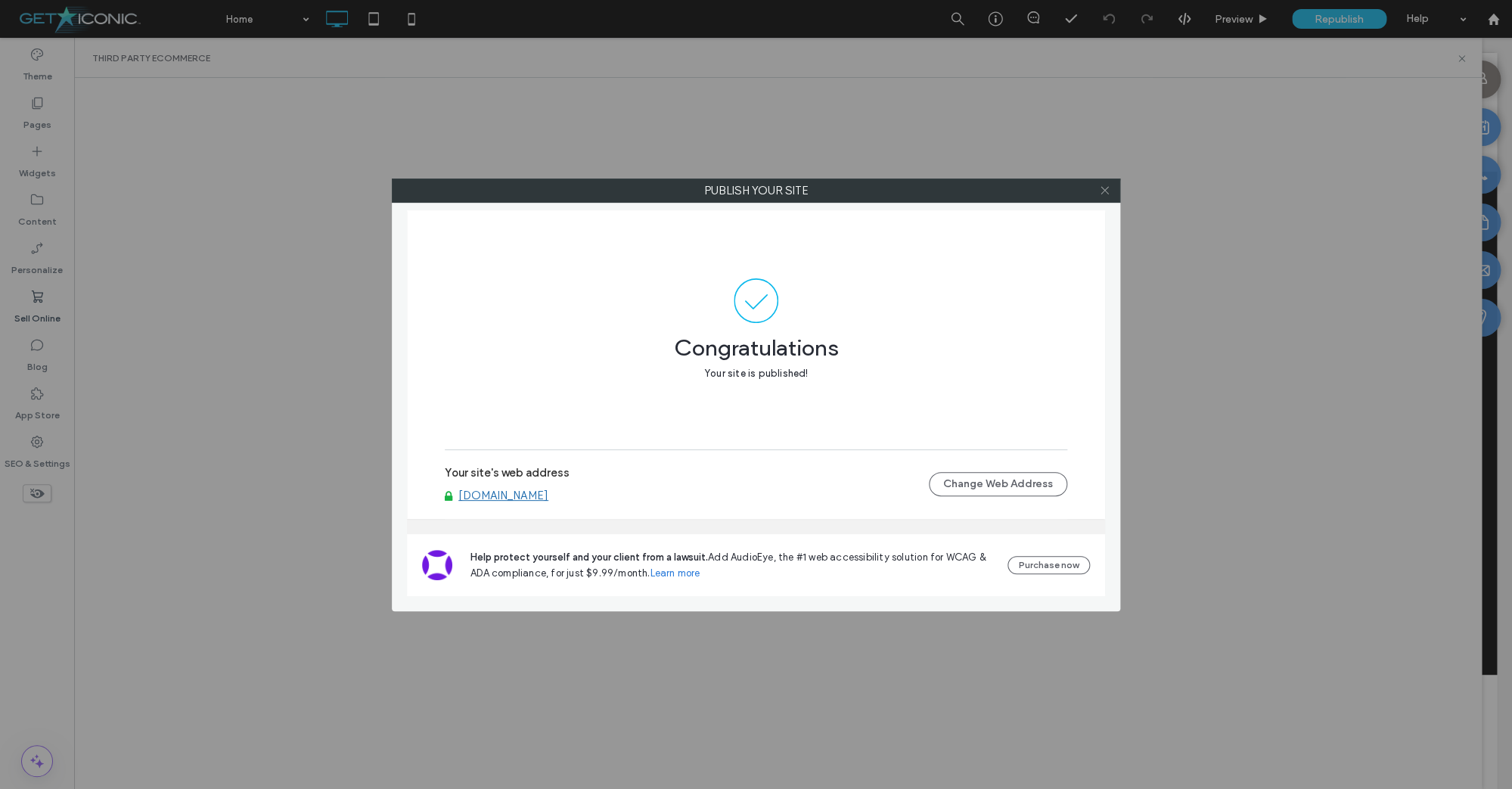
click at [1106, 188] on icon at bounding box center [1104, 190] width 11 height 11
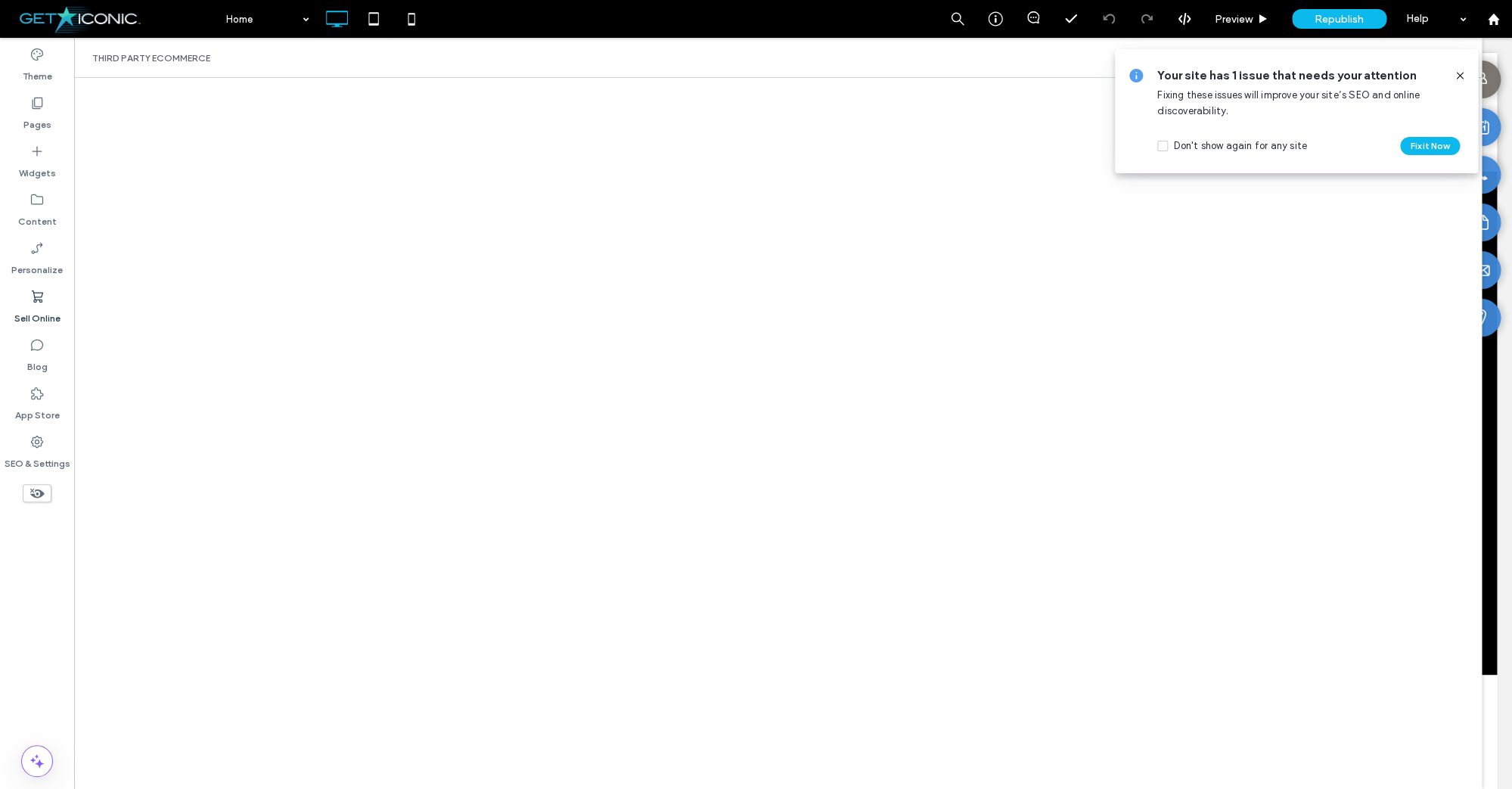
click at [1459, 76] on use at bounding box center [1459, 74] width 7 height 7
